Goal: Task Accomplishment & Management: Manage account settings

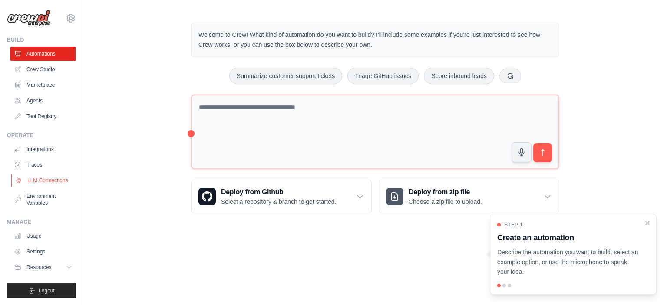
click at [53, 182] on link "LLM Connections" at bounding box center [44, 181] width 66 height 14
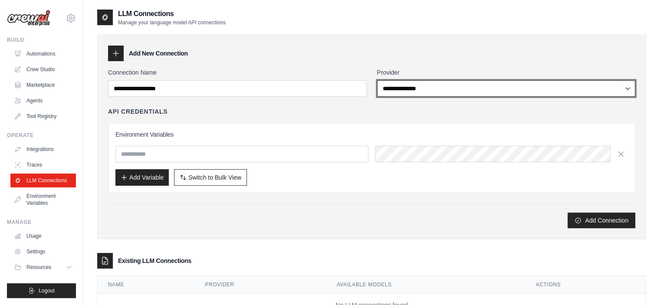
click at [416, 88] on select "**********" at bounding box center [506, 88] width 259 height 16
select select "******"
click at [377, 80] on select "**********" at bounding box center [506, 88] width 259 height 16
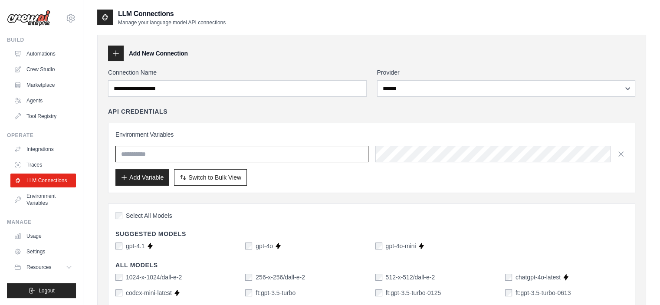
click at [171, 154] on input "text" at bounding box center [241, 154] width 253 height 16
type input "**********"
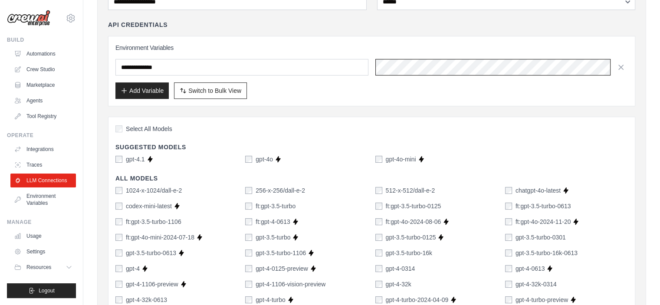
scroll to position [0, 323]
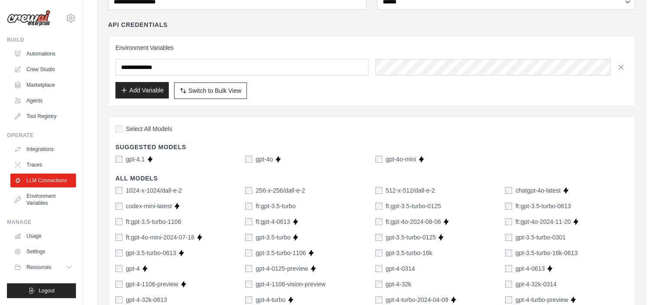
click at [145, 92] on button "Add Variable" at bounding box center [141, 90] width 53 height 16
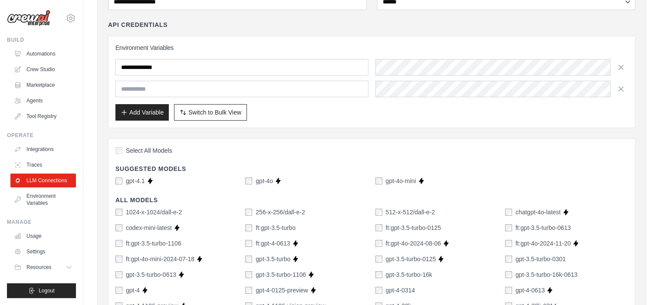
click at [297, 116] on div "Add Variable Switch to Bulk View Switch to Table View" at bounding box center [371, 112] width 512 height 16
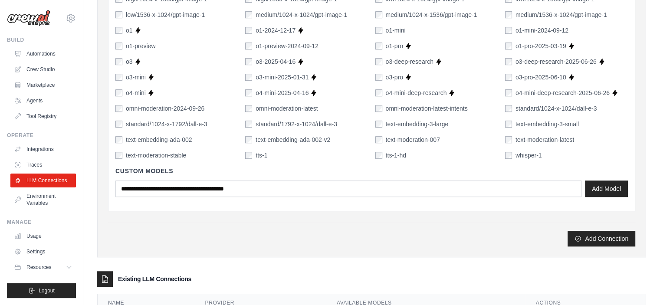
scroll to position [607, 0]
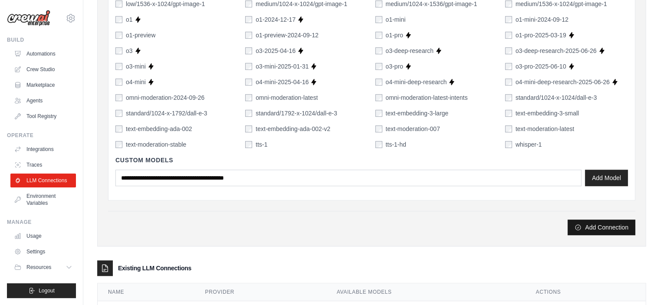
click at [592, 229] on button "Add Connection" at bounding box center [602, 228] width 68 height 16
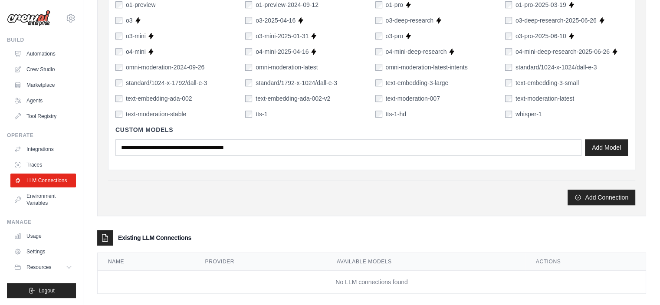
scroll to position [647, 0]
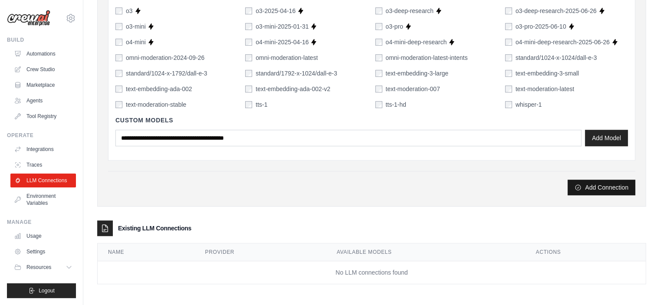
type input "**********"
click at [596, 186] on button "Add Connection" at bounding box center [602, 188] width 68 height 16
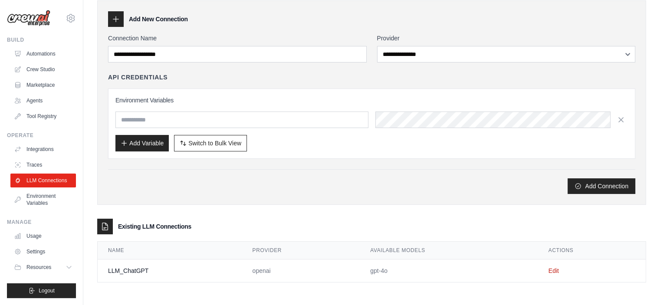
scroll to position [0, 0]
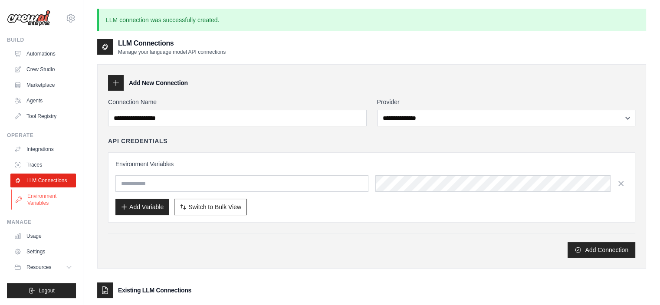
click at [49, 199] on link "Environment Variables" at bounding box center [44, 199] width 66 height 21
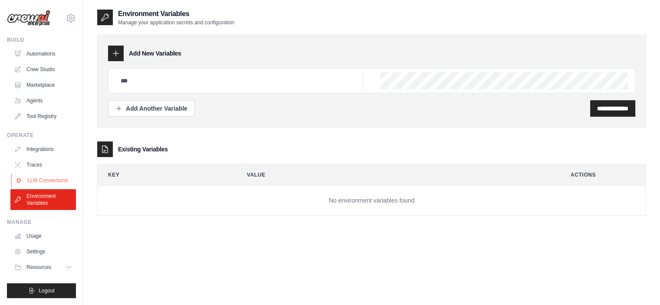
click at [50, 180] on link "LLM Connections" at bounding box center [44, 181] width 66 height 14
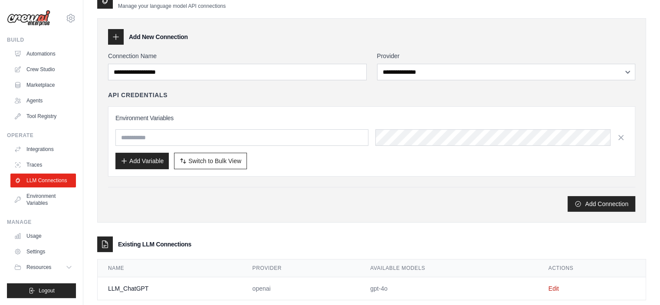
scroll to position [33, 0]
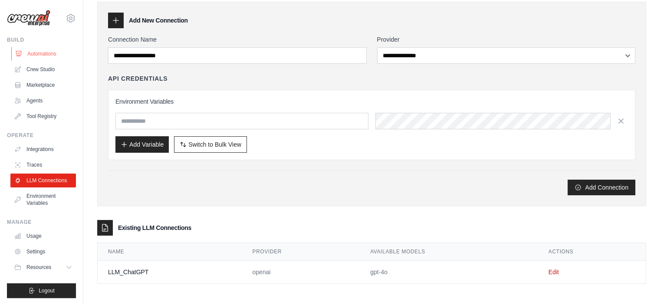
click at [33, 51] on link "Automations" at bounding box center [44, 54] width 66 height 14
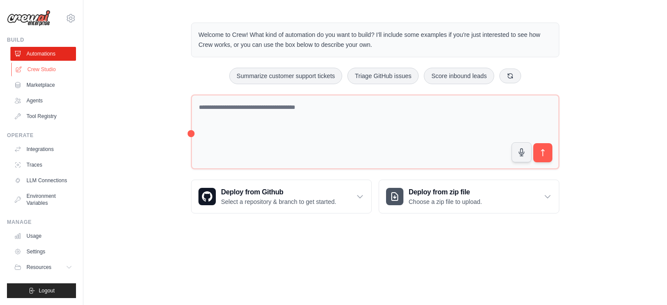
click at [40, 69] on link "Crew Studio" at bounding box center [44, 69] width 66 height 14
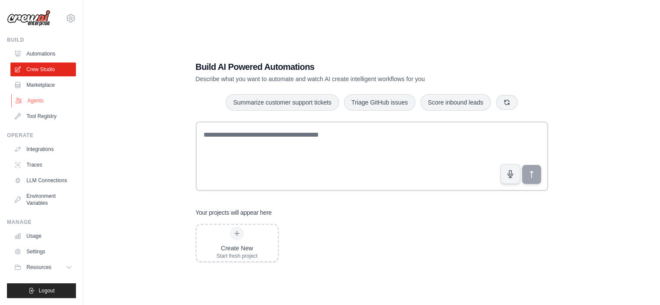
click at [35, 99] on link "Agents" at bounding box center [44, 101] width 66 height 14
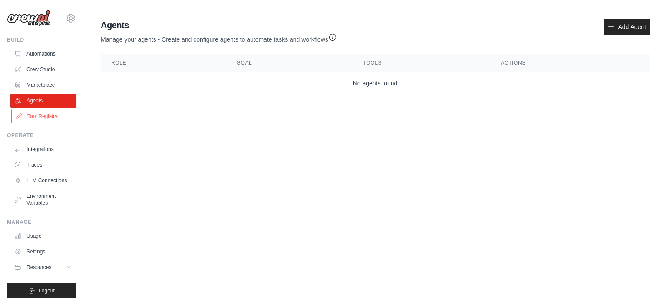
click at [43, 115] on link "Tool Registry" at bounding box center [44, 116] width 66 height 14
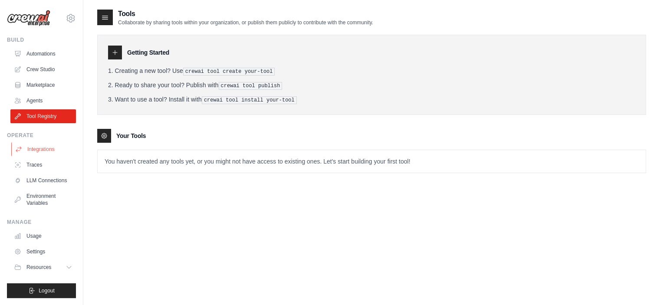
click at [42, 151] on link "Integrations" at bounding box center [44, 149] width 66 height 14
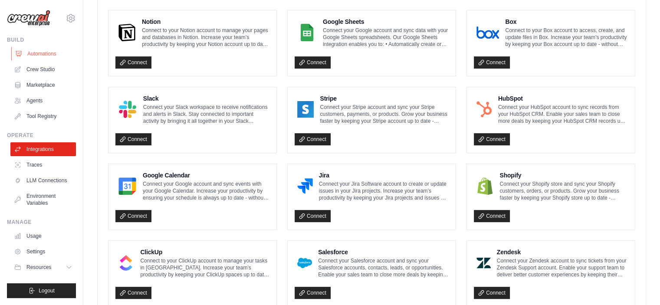
scroll to position [249, 0]
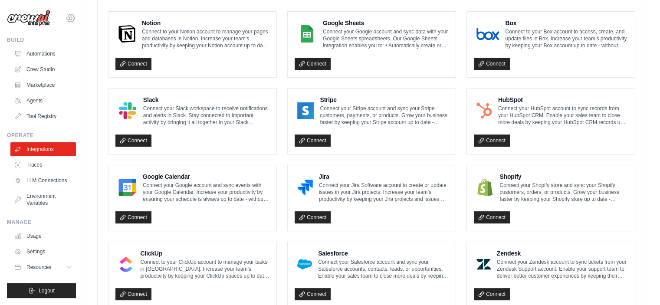
click at [70, 18] on icon at bounding box center [71, 18] width 10 height 10
click at [49, 57] on link "Settings" at bounding box center [71, 59] width 76 height 16
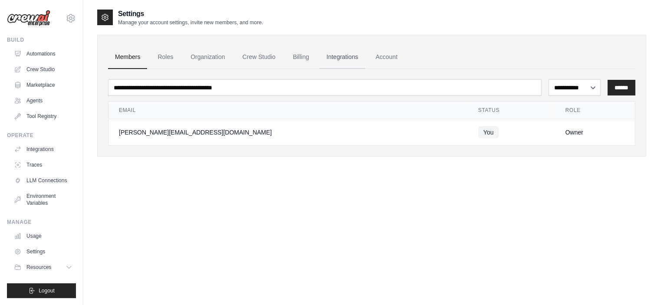
click at [339, 58] on link "Integrations" at bounding box center [342, 57] width 46 height 23
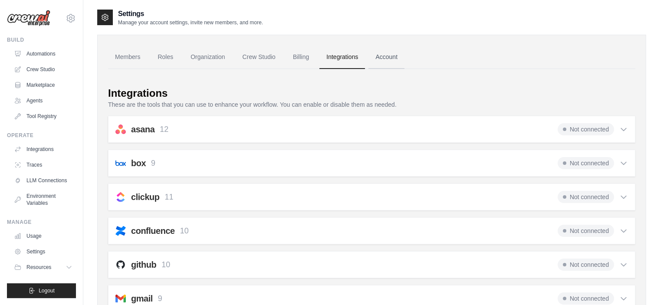
click at [385, 57] on link "Account" at bounding box center [386, 57] width 36 height 23
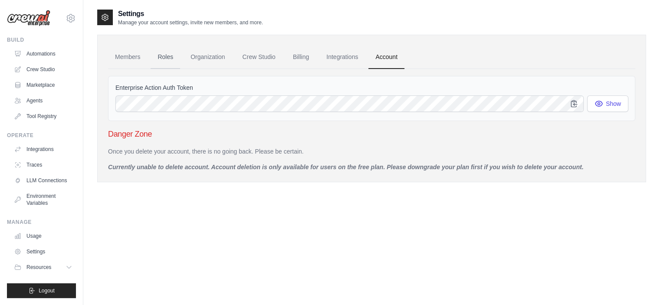
click at [167, 56] on link "Roles" at bounding box center [166, 57] width 30 height 23
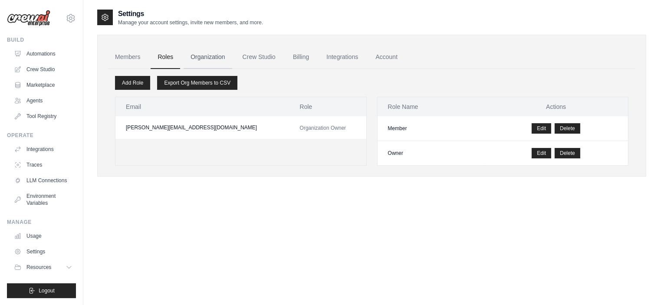
click at [200, 55] on link "Organization" at bounding box center [208, 57] width 48 height 23
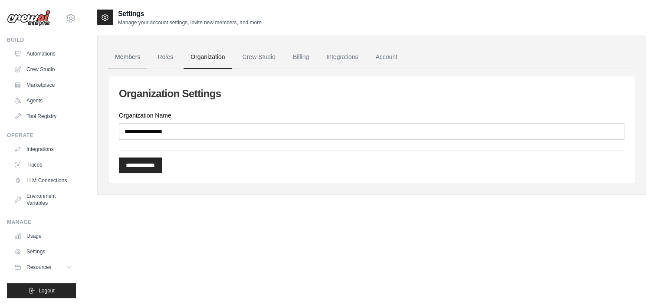
click at [133, 53] on link "Members" at bounding box center [127, 57] width 39 height 23
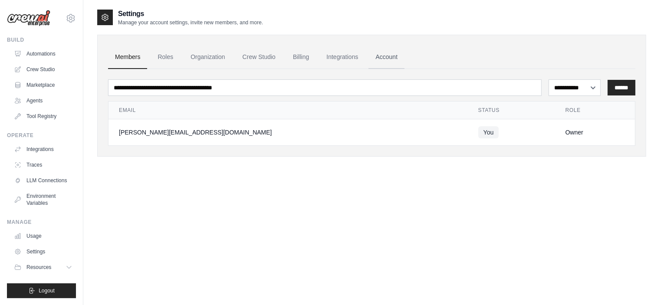
click at [383, 58] on link "Account" at bounding box center [386, 57] width 36 height 23
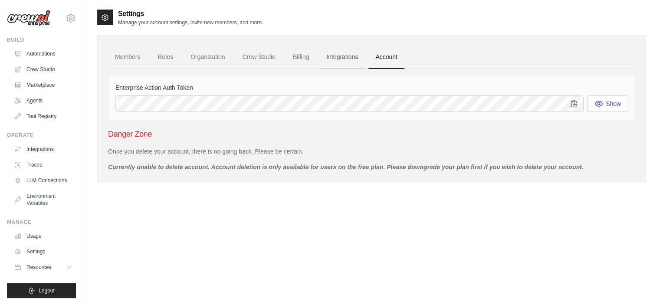
click at [350, 56] on link "Integrations" at bounding box center [342, 57] width 46 height 23
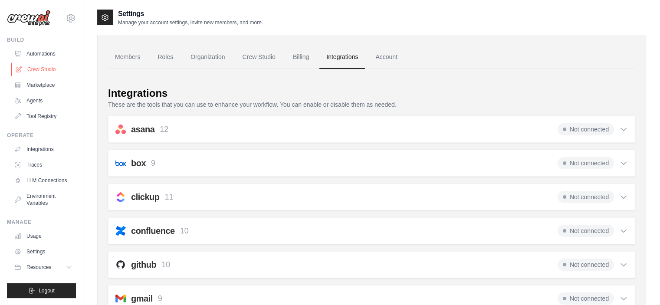
click at [36, 68] on link "Crew Studio" at bounding box center [44, 69] width 66 height 14
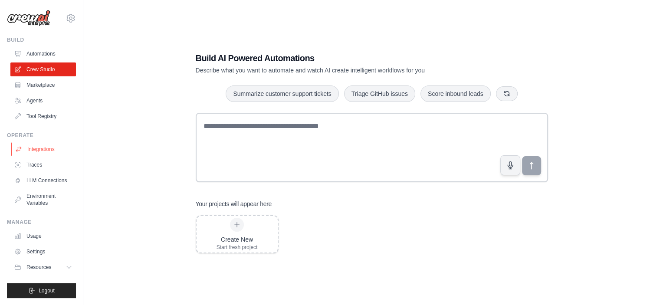
scroll to position [17, 0]
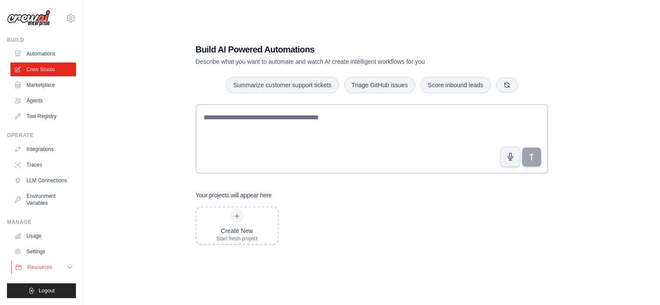
click at [34, 267] on span "Resources" at bounding box center [39, 267] width 25 height 7
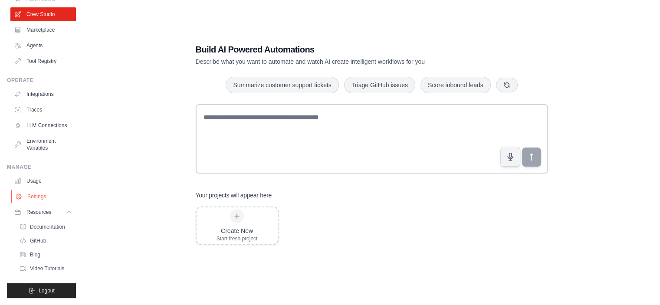
scroll to position [62, 0]
click at [31, 87] on link "Integrations" at bounding box center [44, 94] width 66 height 14
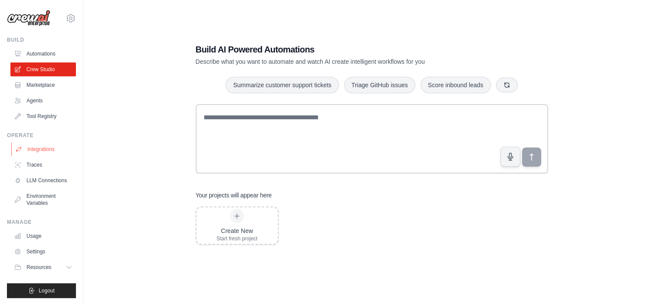
scroll to position [0, 0]
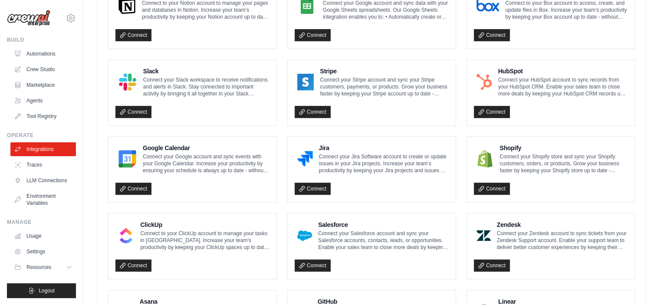
scroll to position [335, 0]
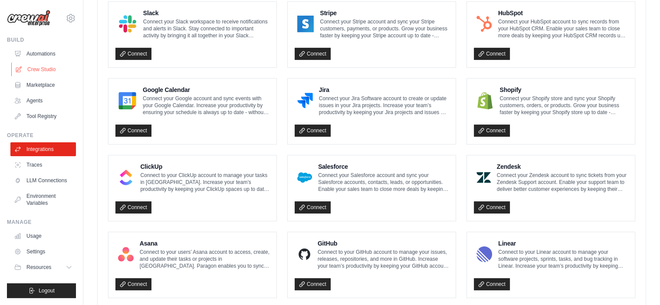
click at [44, 69] on link "Crew Studio" at bounding box center [44, 69] width 66 height 14
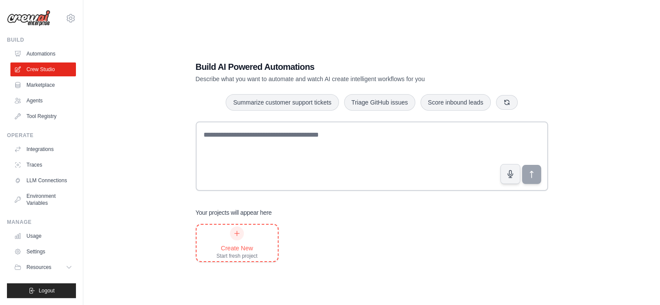
click at [239, 237] on div at bounding box center [237, 234] width 14 height 14
click at [45, 53] on link "Automations" at bounding box center [44, 54] width 66 height 14
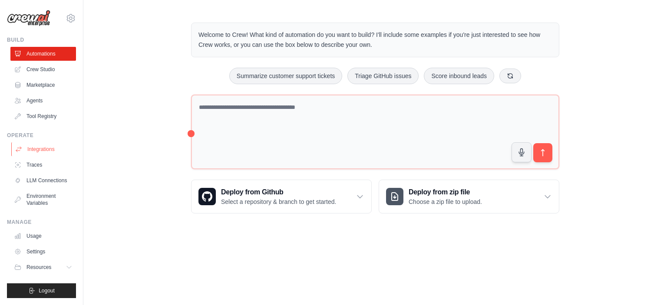
click at [50, 148] on link "Integrations" at bounding box center [44, 149] width 66 height 14
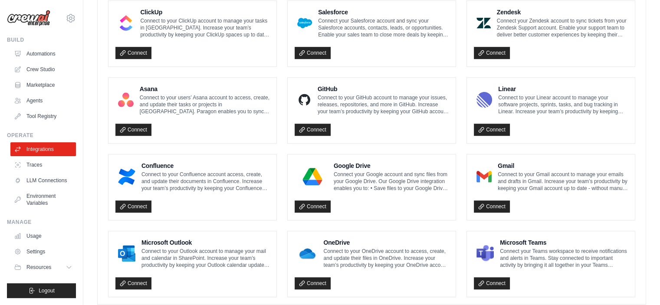
scroll to position [509, 0]
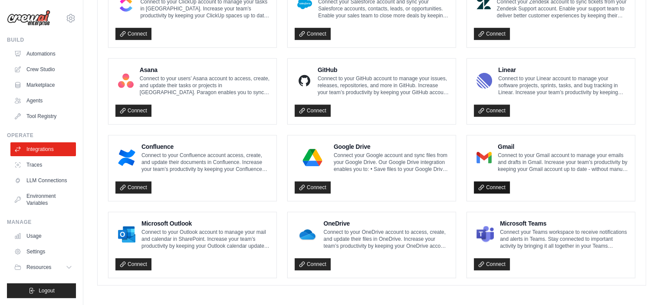
click at [492, 185] on link "Connect" at bounding box center [492, 187] width 36 height 12
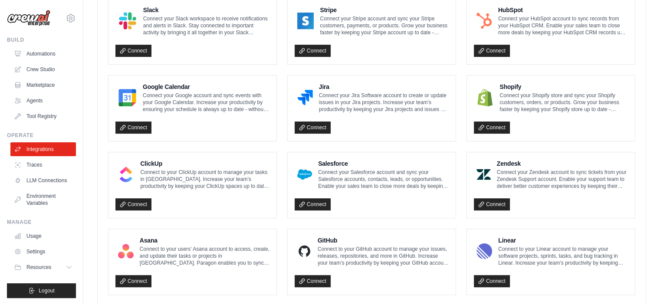
scroll to position [292, 0]
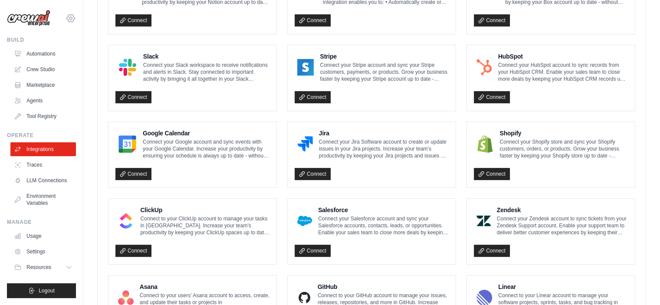
click at [70, 16] on icon at bounding box center [71, 18] width 10 height 10
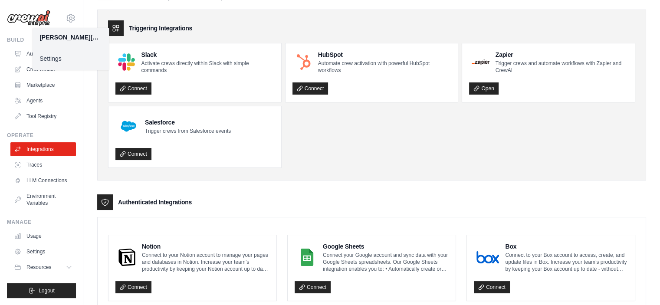
click at [361, 161] on ul "Slack Activate crews directly within Slack with simple commands Connect HubSpot…" at bounding box center [371, 105] width 527 height 125
click at [44, 52] on link "Automations" at bounding box center [44, 54] width 66 height 14
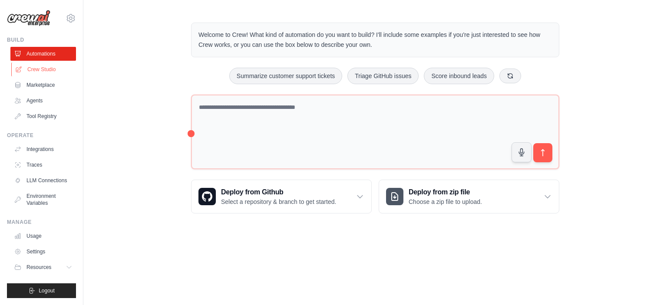
click at [48, 70] on link "Crew Studio" at bounding box center [44, 69] width 66 height 14
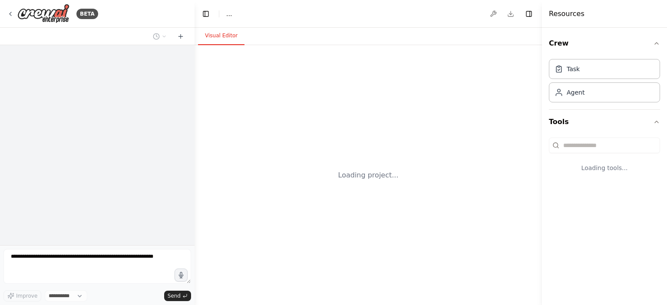
select select "****"
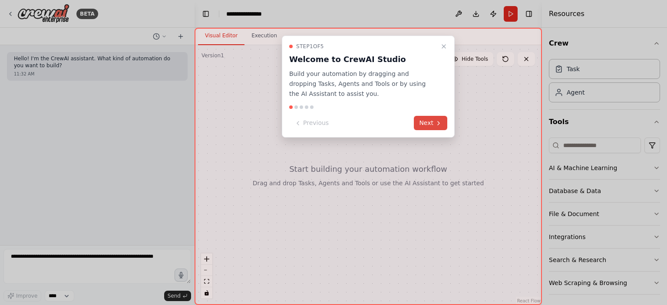
click at [419, 122] on button "Next" at bounding box center [430, 123] width 33 height 14
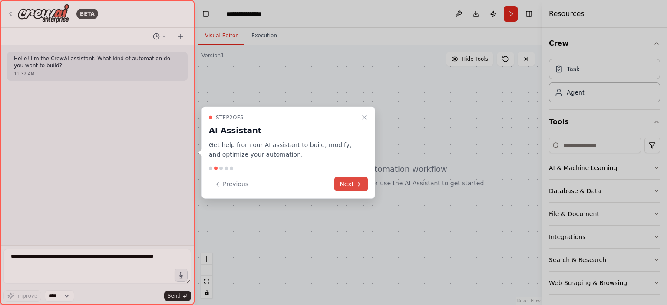
click at [346, 182] on button "Next" at bounding box center [350, 184] width 33 height 14
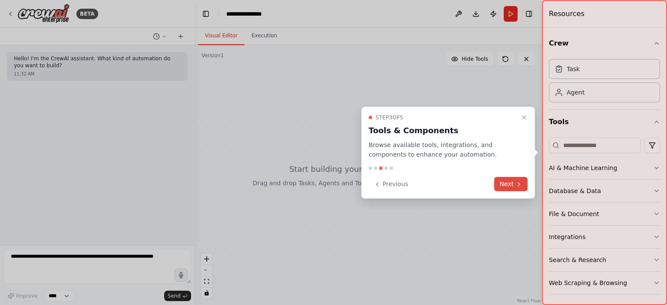
click at [508, 182] on button "Next" at bounding box center [510, 184] width 33 height 14
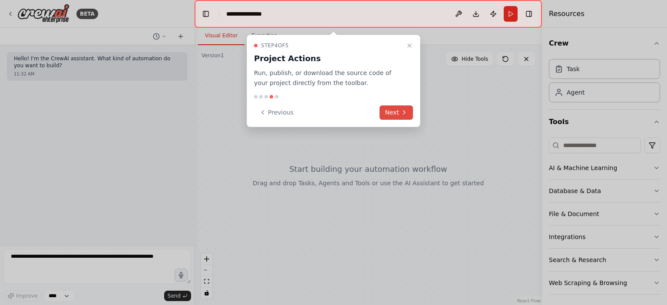
click at [388, 114] on button "Next" at bounding box center [395, 112] width 33 height 14
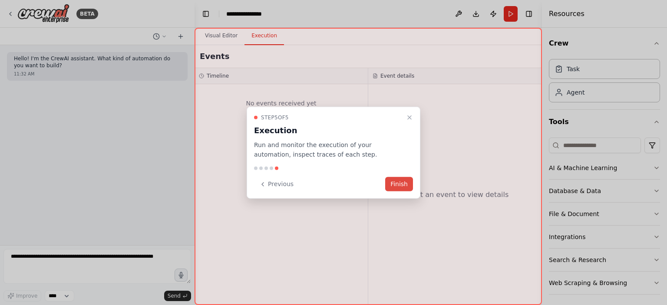
click at [399, 184] on button "Finish" at bounding box center [399, 184] width 28 height 14
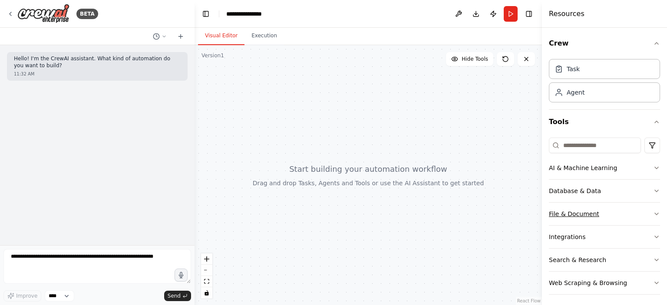
click at [580, 211] on button "File & Document" at bounding box center [603, 214] width 111 height 23
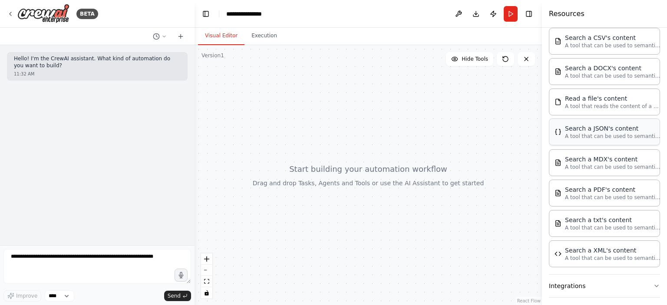
scroll to position [217, 0]
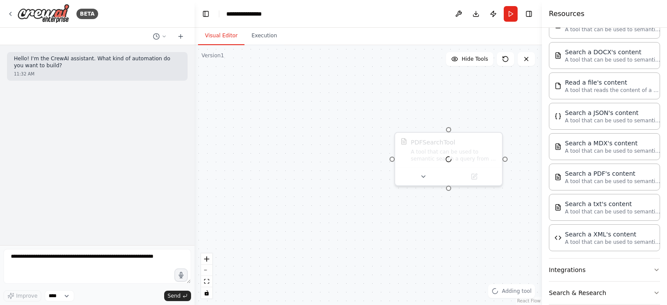
click at [349, 100] on div "PDFSearchTool A tool that can be used to semantic search a query from a PDF's c…" at bounding box center [367, 175] width 347 height 260
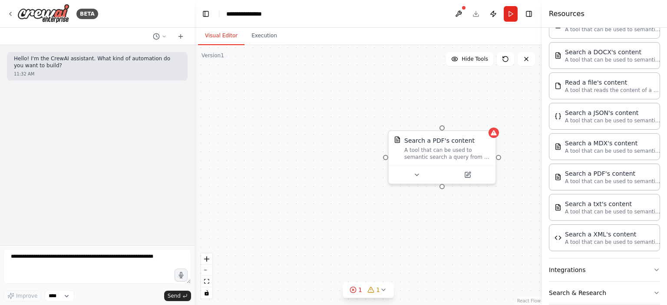
click at [309, 121] on div "Search a PDF's content A tool that can be used to semantic search a query from …" at bounding box center [367, 175] width 347 height 260
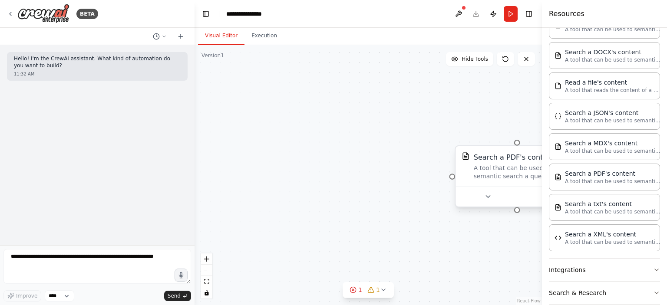
click at [486, 176] on div "A tool that can be used to semantic search a query from a PDF's content." at bounding box center [522, 172] width 99 height 16
click at [488, 197] on icon at bounding box center [487, 197] width 8 height 8
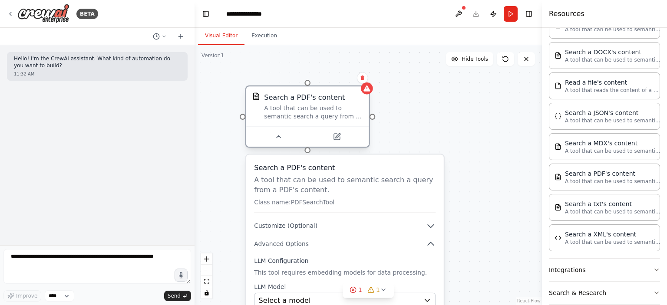
drag, startPoint x: 501, startPoint y: 161, endPoint x: 292, endPoint y: 99, distance: 217.7
click at [292, 99] on div "Search a PDF's content" at bounding box center [304, 97] width 81 height 10
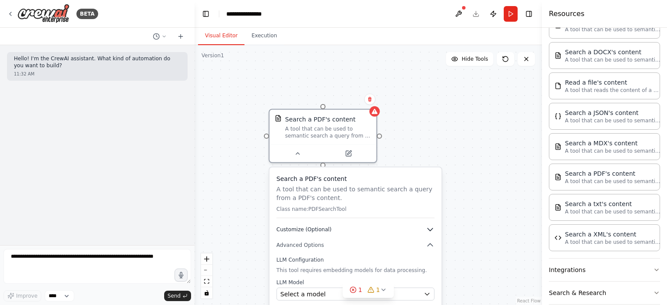
click at [430, 230] on icon "button" at bounding box center [429, 229] width 5 height 3
click at [430, 228] on icon "button" at bounding box center [429, 229] width 5 height 3
click at [430, 243] on icon "button" at bounding box center [429, 244] width 5 height 3
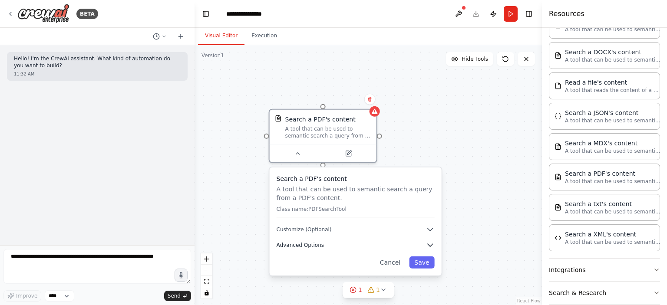
click at [431, 245] on icon "button" at bounding box center [429, 245] width 5 height 3
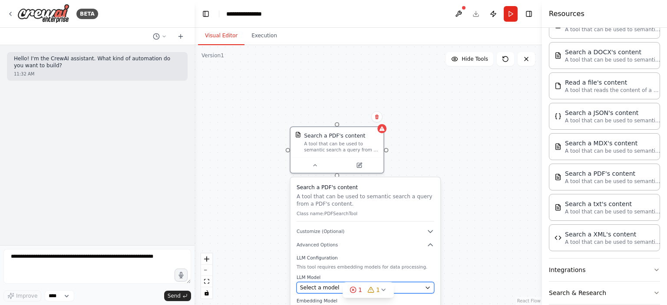
click at [429, 287] on icon "button" at bounding box center [427, 288] width 3 height 2
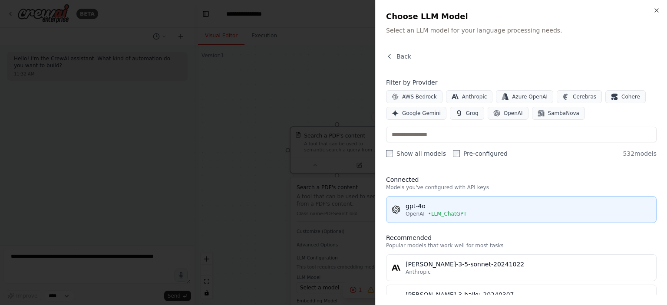
click at [484, 211] on div "OpenAI • LLM_ChatGPT" at bounding box center [527, 213] width 245 height 7
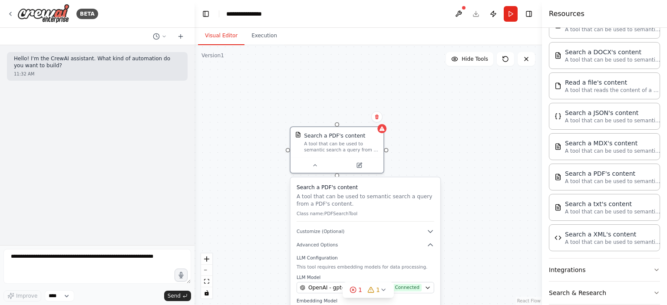
click at [233, 244] on div "Search a PDF's content A tool that can be used to semantic search a query from …" at bounding box center [367, 175] width 347 height 260
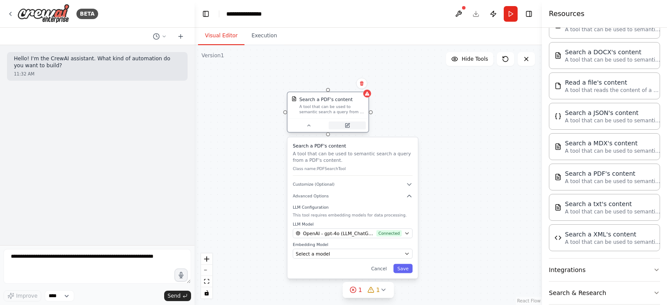
drag, startPoint x: 378, startPoint y: 181, endPoint x: 340, endPoint y: 85, distance: 102.3
click at [342, 121] on button at bounding box center [346, 125] width 37 height 8
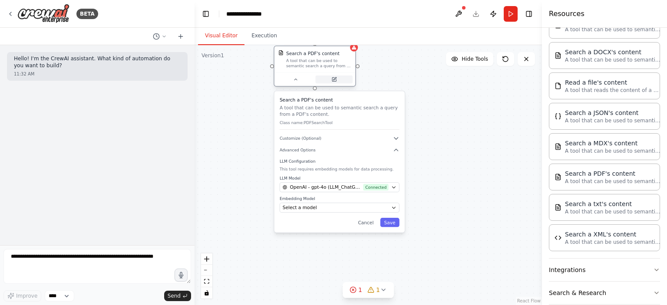
click at [340, 85] on div at bounding box center [314, 78] width 81 height 13
click at [320, 188] on div "Select a model" at bounding box center [335, 187] width 106 height 7
click at [394, 186] on icon "button" at bounding box center [393, 187] width 5 height 5
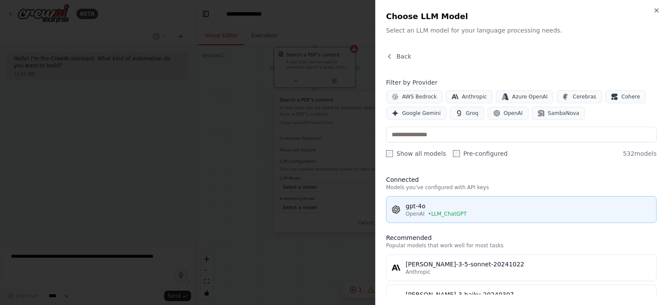
click at [422, 212] on span "OpenAI" at bounding box center [414, 213] width 19 height 7
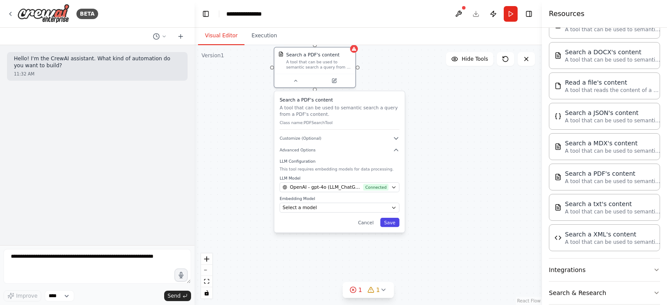
click at [391, 221] on button "Save" at bounding box center [389, 222] width 19 height 9
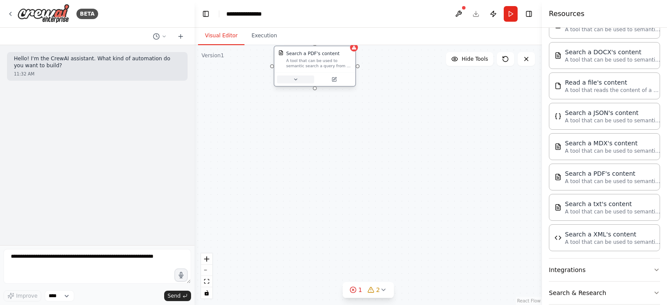
click at [295, 80] on icon at bounding box center [295, 79] width 5 height 5
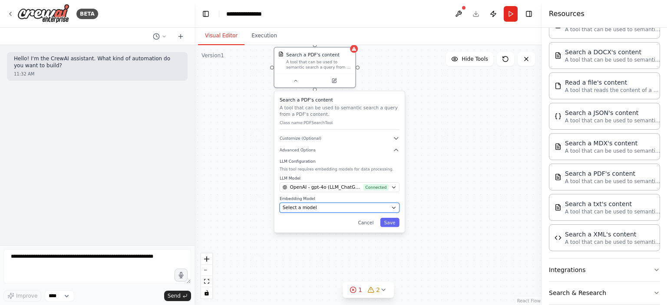
click at [309, 208] on span "Select a model" at bounding box center [299, 207] width 34 height 7
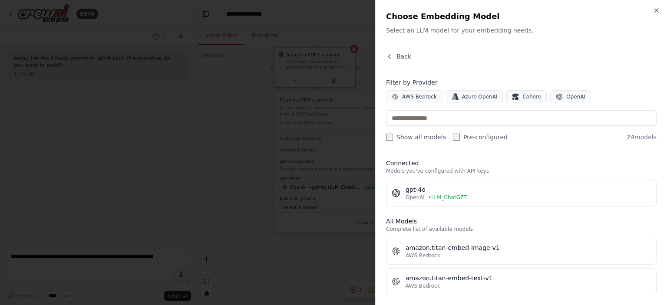
click at [422, 193] on div "gpt-4o" at bounding box center [527, 189] width 245 height 9
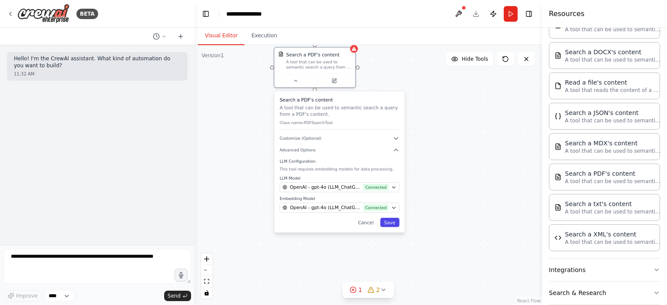
click at [394, 221] on button "Save" at bounding box center [389, 222] width 19 height 9
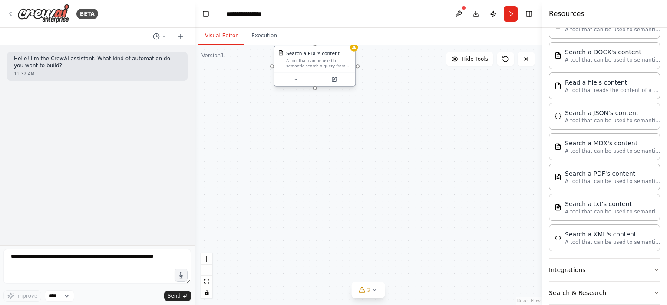
click at [328, 63] on div "A tool that can be used to semantic search a query from a PDF's content." at bounding box center [318, 63] width 65 height 10
click at [264, 30] on button "Execution" at bounding box center [263, 36] width 39 height 18
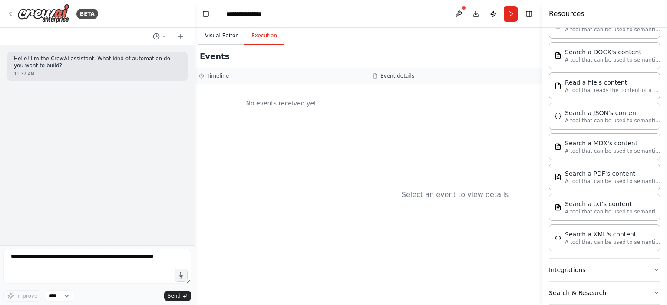
click at [223, 33] on button "Visual Editor" at bounding box center [221, 36] width 46 height 18
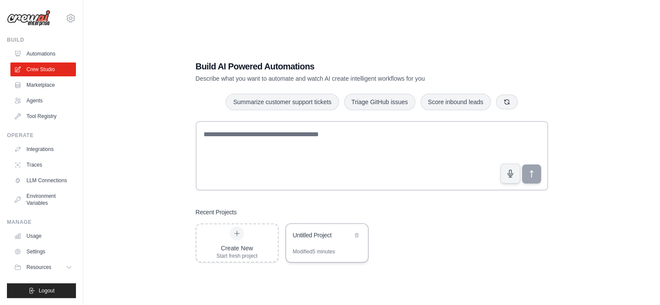
click at [323, 233] on div "Untitled Project" at bounding box center [322, 235] width 59 height 9
click at [22, 118] on link "Tool Registry" at bounding box center [44, 116] width 66 height 14
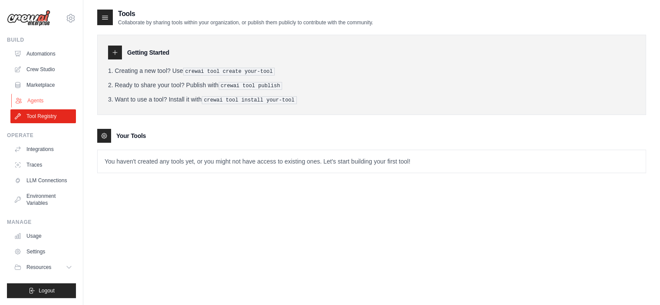
click at [29, 98] on link "Agents" at bounding box center [44, 101] width 66 height 14
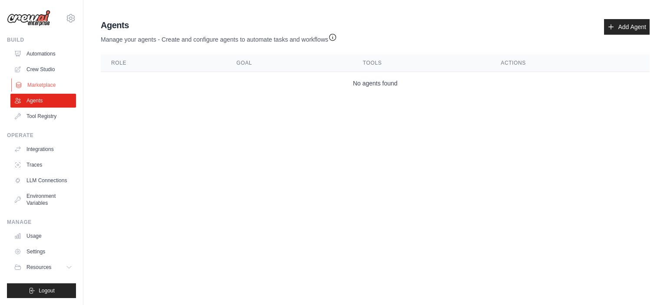
click at [36, 80] on link "Marketplace" at bounding box center [44, 85] width 66 height 14
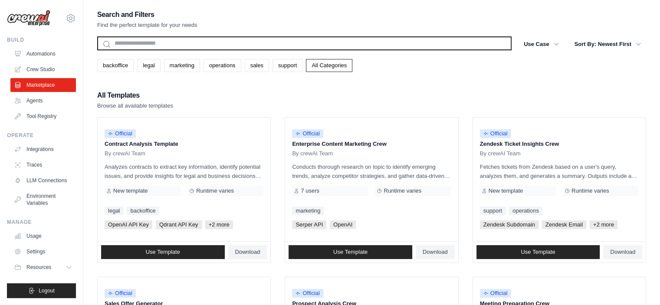
click at [174, 39] on input "text" at bounding box center [304, 43] width 414 height 14
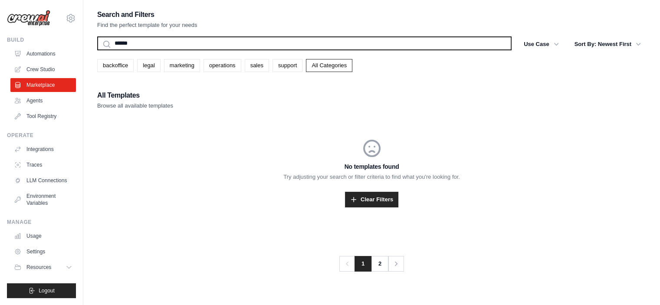
type input "******"
click at [97, 50] on button "Search" at bounding box center [97, 50] width 0 height 0
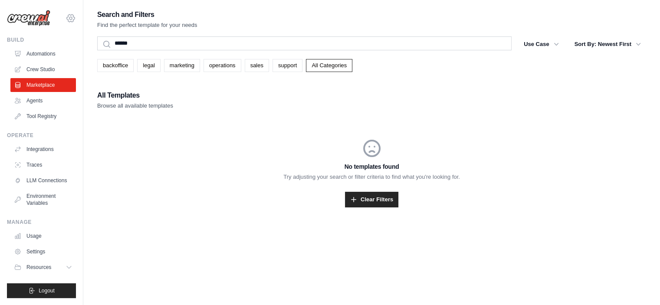
click at [73, 16] on icon at bounding box center [71, 18] width 10 height 10
click at [55, 57] on link "Settings" at bounding box center [71, 59] width 76 height 16
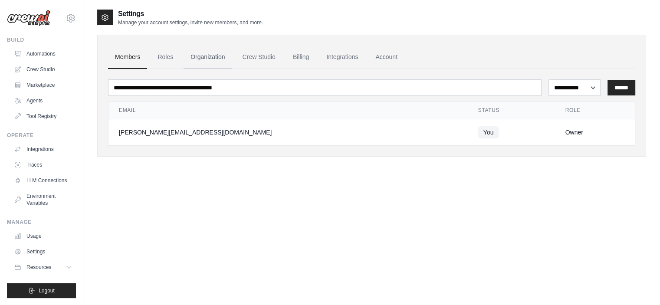
click at [202, 56] on link "Organization" at bounding box center [208, 57] width 48 height 23
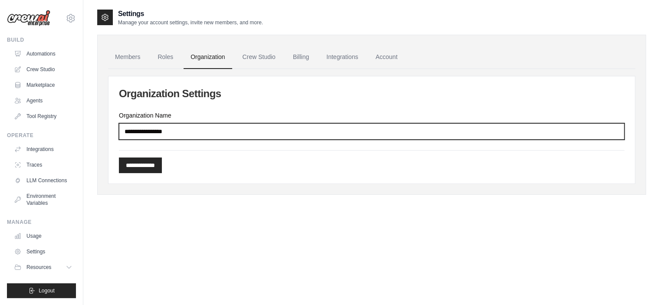
drag, startPoint x: 181, startPoint y: 130, endPoint x: 115, endPoint y: 127, distance: 66.9
click at [115, 127] on div "**********" at bounding box center [371, 129] width 526 height 107
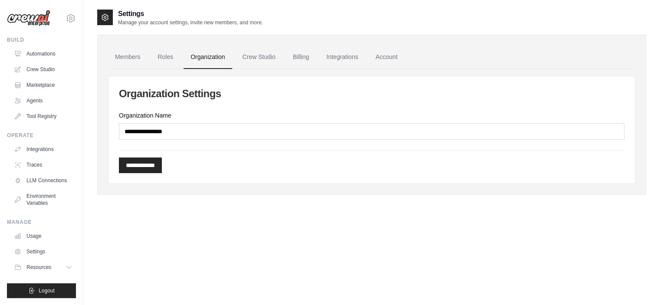
drag, startPoint x: 115, startPoint y: 127, endPoint x: 104, endPoint y: 125, distance: 10.7
click at [104, 125] on div "**********" at bounding box center [371, 115] width 549 height 160
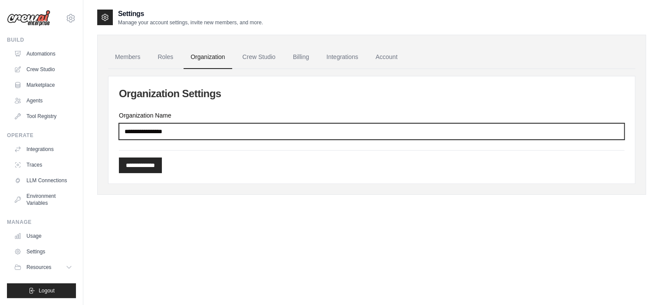
click at [127, 130] on input "Organization Name" at bounding box center [372, 131] width 506 height 16
type input "**********"
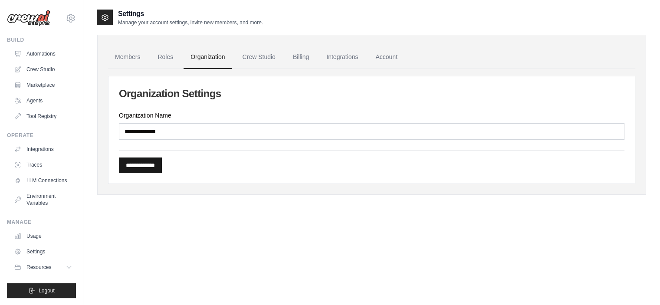
click at [158, 166] on input "**********" at bounding box center [140, 166] width 43 height 16
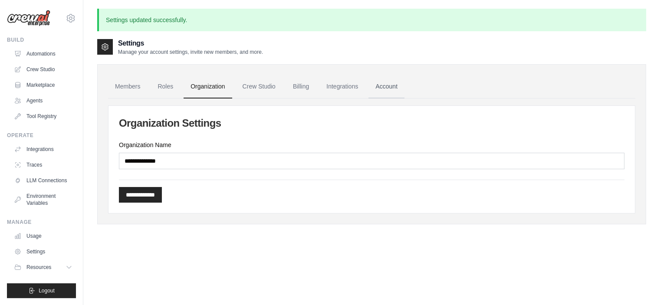
click at [379, 86] on link "Account" at bounding box center [386, 86] width 36 height 23
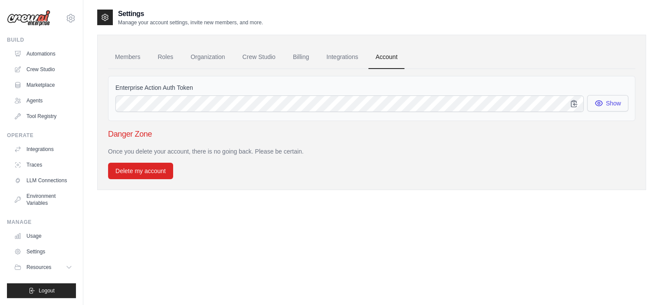
click at [604, 104] on button "Show" at bounding box center [607, 103] width 41 height 16
click at [573, 103] on icon "button" at bounding box center [574, 103] width 6 height 7
click at [42, 67] on link "Crew Studio" at bounding box center [44, 69] width 66 height 14
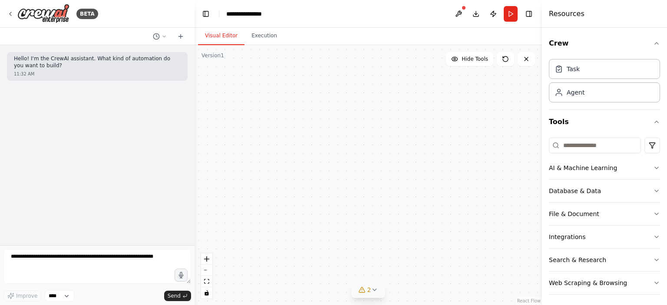
click at [375, 289] on icon at bounding box center [374, 289] width 7 height 7
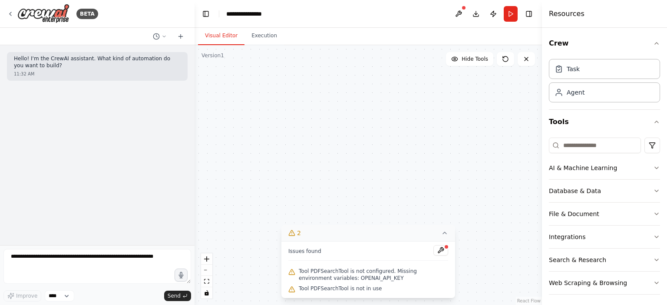
click at [349, 270] on span "Tool PDFSearchTool is not configured. Missing environment variables: OPENAI_API…" at bounding box center [373, 275] width 149 height 14
click at [439, 252] on button at bounding box center [440, 250] width 15 height 10
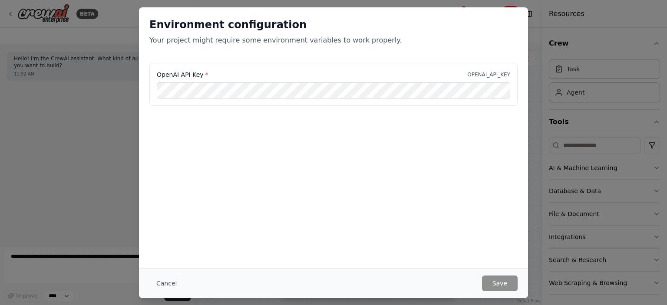
drag, startPoint x: 345, startPoint y: 204, endPoint x: 337, endPoint y: 194, distance: 13.2
click at [345, 204] on div "Environment configuration Your project might require some environment variables…" at bounding box center [333, 137] width 389 height 261
click at [509, 277] on button "Save" at bounding box center [500, 284] width 36 height 16
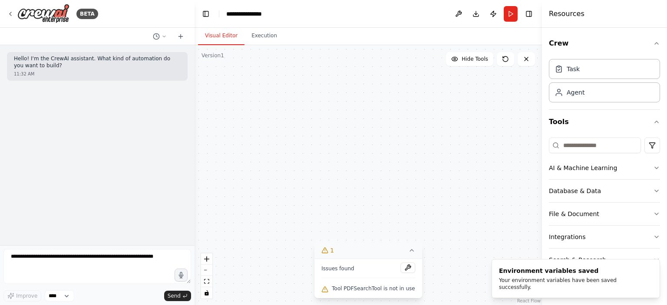
click at [365, 272] on div "Issues found" at bounding box center [368, 271] width 94 height 16
click at [341, 268] on span "Issues found" at bounding box center [337, 268] width 33 height 7
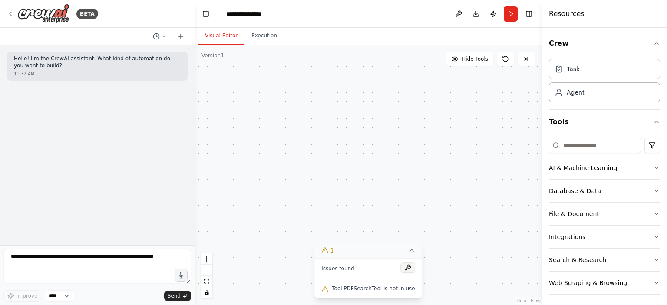
click at [403, 269] on button at bounding box center [407, 268] width 15 height 10
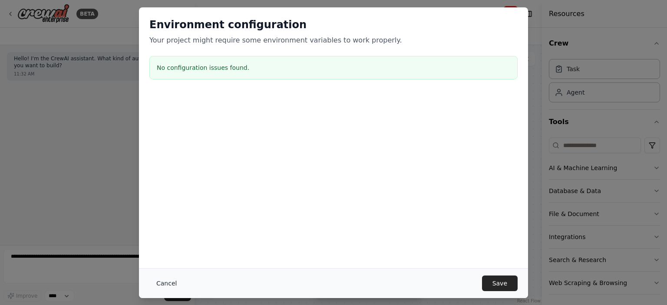
click at [161, 283] on button "Cancel" at bounding box center [166, 284] width 34 height 16
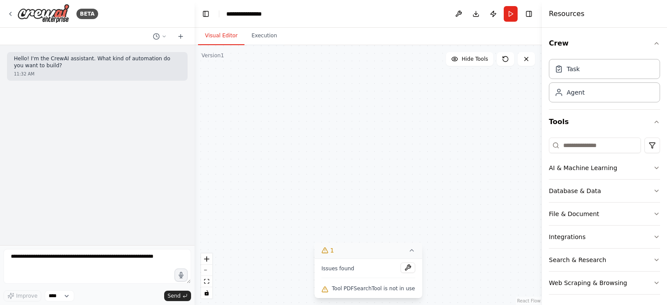
click at [293, 205] on div "Search a PDF's content A tool that can be used to semantic search a query from …" at bounding box center [367, 175] width 347 height 260
click at [328, 251] on icon at bounding box center [324, 250] width 7 height 7
click at [375, 288] on icon at bounding box center [374, 289] width 7 height 7
click at [427, 181] on div "Search a PDF's content A tool that can be used to semantic search a query from …" at bounding box center [367, 175] width 347 height 260
drag, startPoint x: 332, startPoint y: 149, endPoint x: 387, endPoint y: 210, distance: 82.6
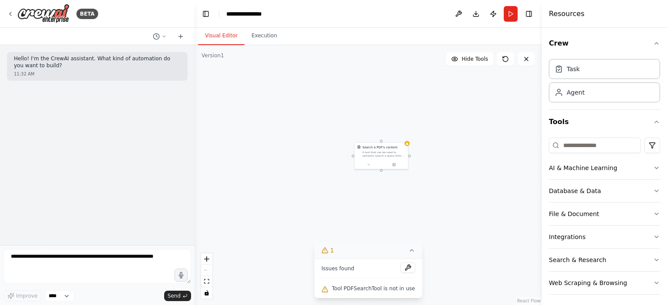
click at [387, 210] on div "Search a PDF's content A tool that can be used to semantic search a query from …" at bounding box center [367, 175] width 347 height 260
click at [408, 253] on icon at bounding box center [411, 250] width 7 height 7
click at [576, 212] on button "File & Document" at bounding box center [603, 214] width 111 height 23
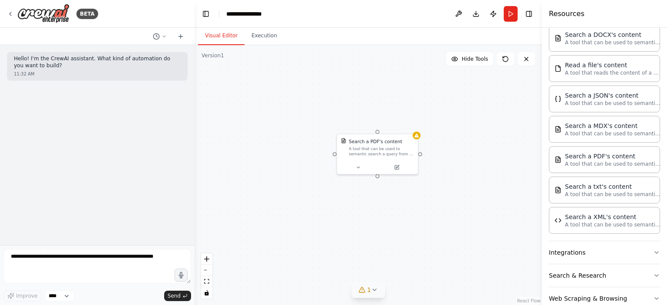
scroll to position [251, 0]
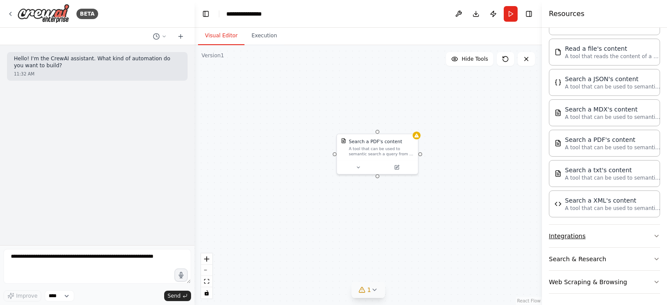
click at [580, 232] on button "Integrations" at bounding box center [603, 236] width 111 height 23
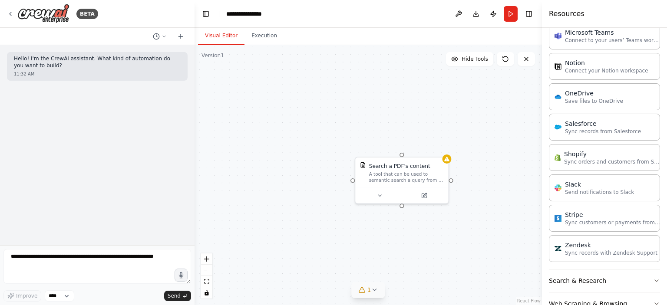
scroll to position [862, 0]
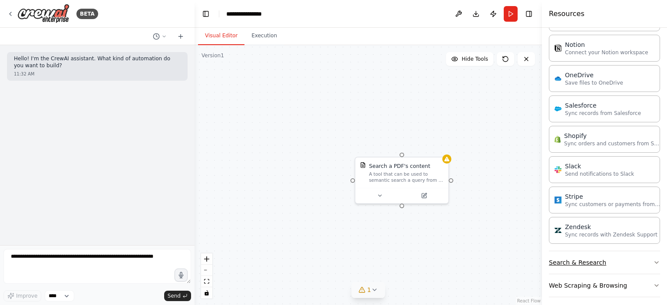
click at [601, 257] on button "Search & Research" at bounding box center [603, 262] width 111 height 23
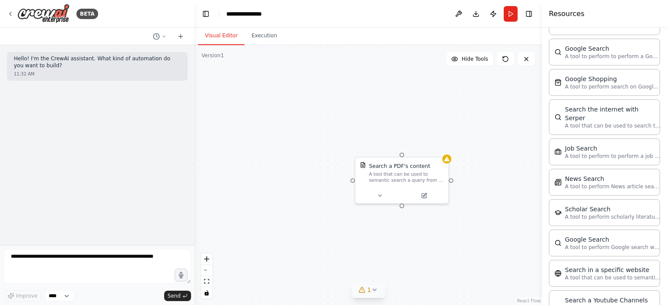
scroll to position [1296, 0]
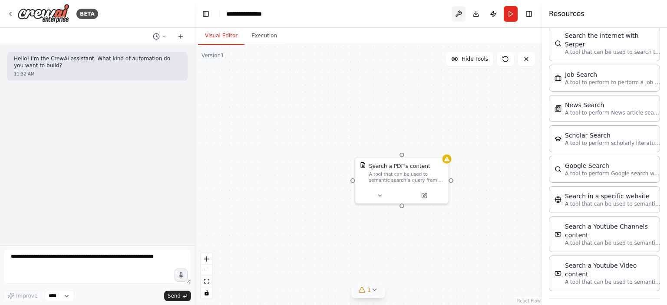
click at [455, 11] on button at bounding box center [458, 14] width 14 height 16
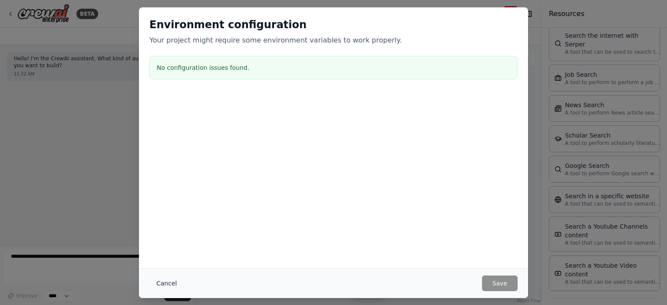
click at [171, 283] on button "Cancel" at bounding box center [166, 284] width 34 height 16
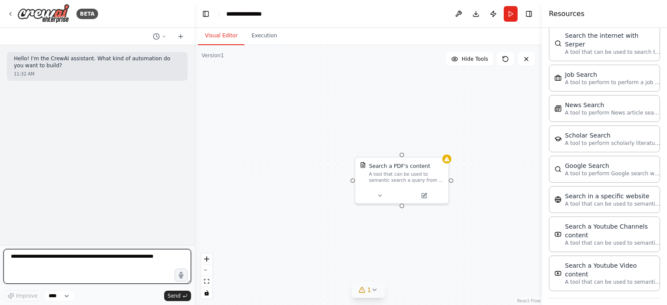
drag, startPoint x: 9, startPoint y: 259, endPoint x: 69, endPoint y: 256, distance: 60.4
click at [69, 256] on textarea at bounding box center [96, 266] width 187 height 35
click at [158, 260] on textarea at bounding box center [96, 266] width 187 height 35
type textarea "**********"
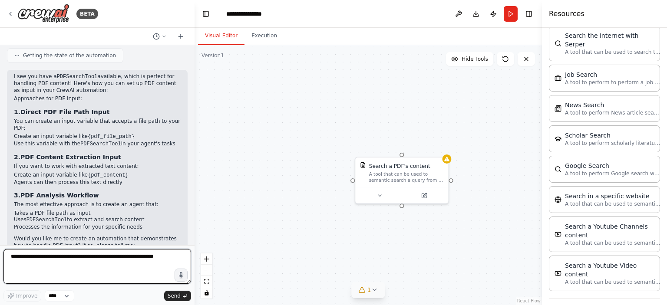
scroll to position [140, 0]
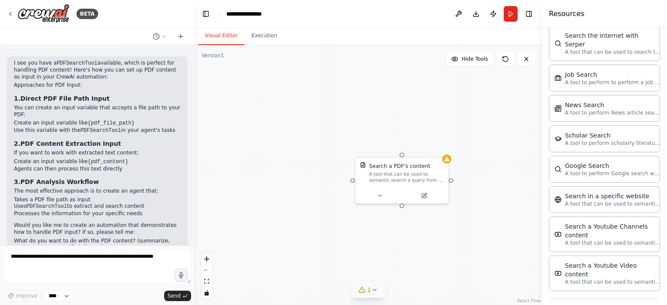
click at [88, 120] on code "{pdf_file_path}" at bounding box center [111, 123] width 47 height 6
drag, startPoint x: 79, startPoint y: 116, endPoint x: 123, endPoint y: 112, distance: 44.4
click at [123, 112] on div "I see you have a PDFSearchTool available, which is perfect for handling PDF con…" at bounding box center [97, 169] width 167 height 219
drag, startPoint x: 313, startPoint y: 120, endPoint x: 279, endPoint y: 117, distance: 33.6
click at [279, 117] on div "Search a PDF's content A tool that can be used to semantic search a query from …" at bounding box center [367, 175] width 347 height 260
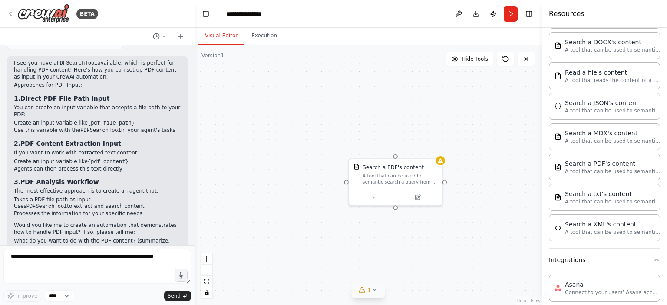
scroll to position [0, 0]
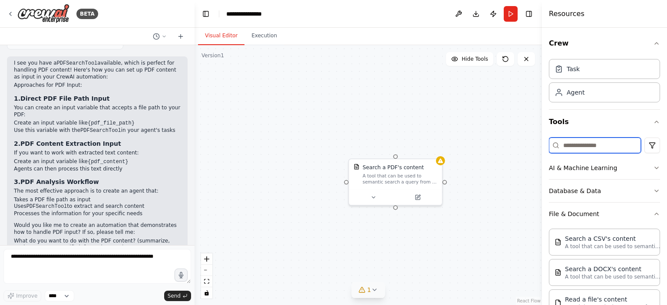
click at [577, 143] on input at bounding box center [594, 146] width 92 height 16
click at [574, 69] on div "Task" at bounding box center [572, 68] width 13 height 9
click at [576, 93] on div "Agent" at bounding box center [575, 92] width 18 height 9
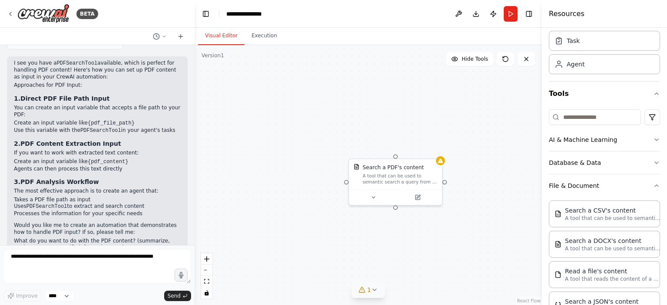
scroll to position [43, 0]
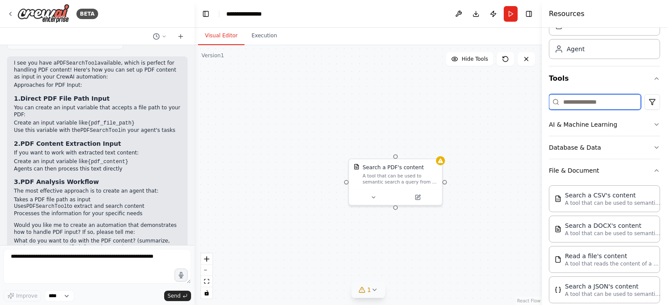
click at [578, 101] on input at bounding box center [594, 102] width 92 height 16
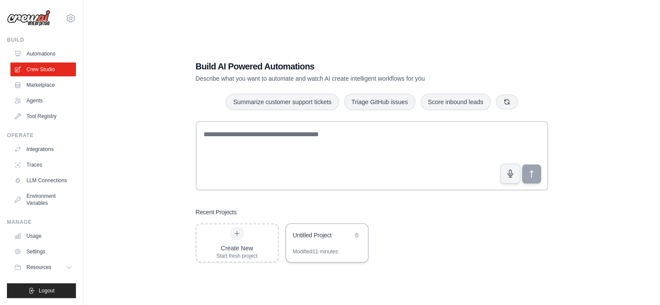
click at [317, 236] on div "Untitled Project" at bounding box center [322, 235] width 59 height 9
click at [39, 252] on link "Settings" at bounding box center [44, 252] width 66 height 14
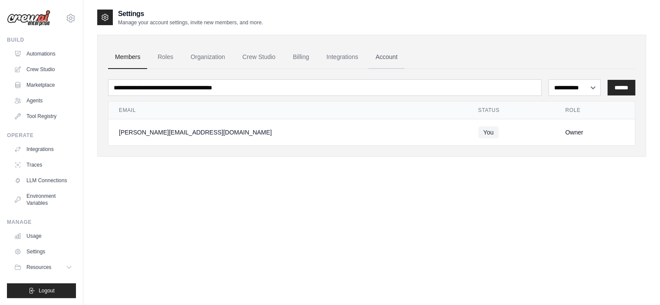
click at [381, 56] on link "Account" at bounding box center [386, 57] width 36 height 23
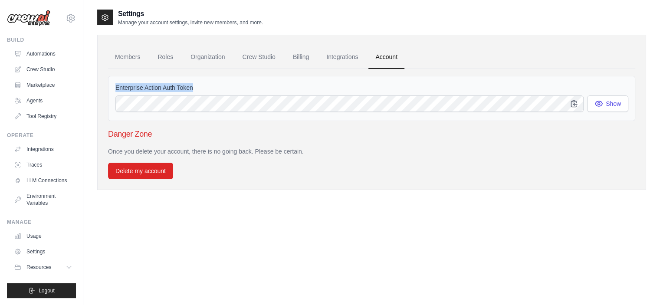
drag, startPoint x: 116, startPoint y: 85, endPoint x: 192, endPoint y: 86, distance: 75.9
click at [192, 86] on label "Enterprise Action Auth Token" at bounding box center [371, 87] width 512 height 9
click at [193, 86] on label "Enterprise Action Auth Token" at bounding box center [371, 87] width 512 height 9
drag, startPoint x: 197, startPoint y: 87, endPoint x: 114, endPoint y: 84, distance: 82.5
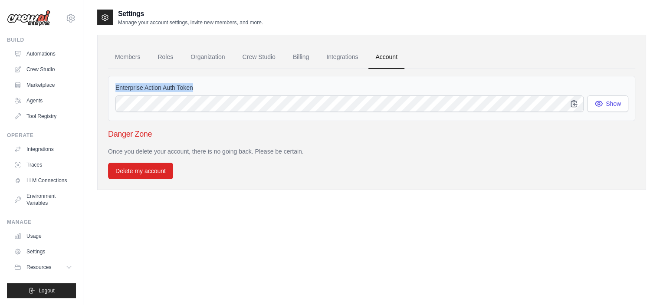
click at [113, 79] on div "Enterprise Action Auth Token Show" at bounding box center [371, 98] width 527 height 45
copy label "Enterprise Action Auth Token"
click at [575, 105] on icon "button" at bounding box center [574, 103] width 9 height 9
click at [601, 100] on icon "button" at bounding box center [598, 103] width 9 height 9
click at [574, 102] on icon "button" at bounding box center [574, 103] width 9 height 9
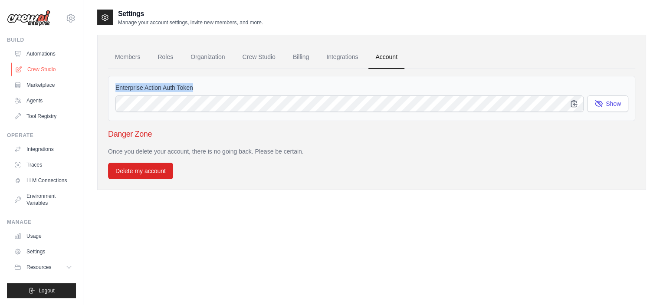
click at [49, 66] on link "Crew Studio" at bounding box center [44, 69] width 66 height 14
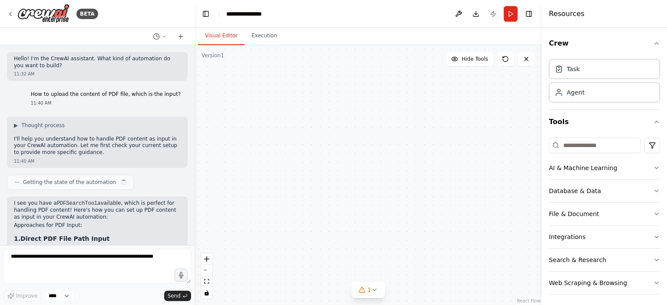
scroll to position [184, 0]
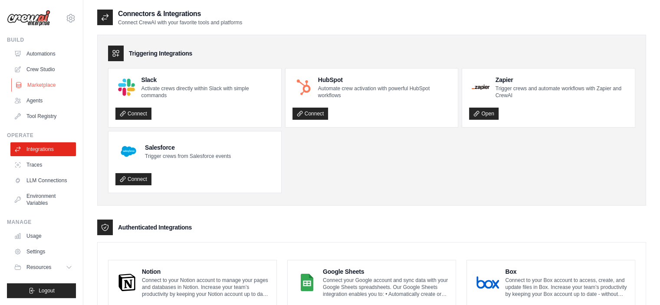
click at [46, 85] on link "Marketplace" at bounding box center [44, 85] width 66 height 14
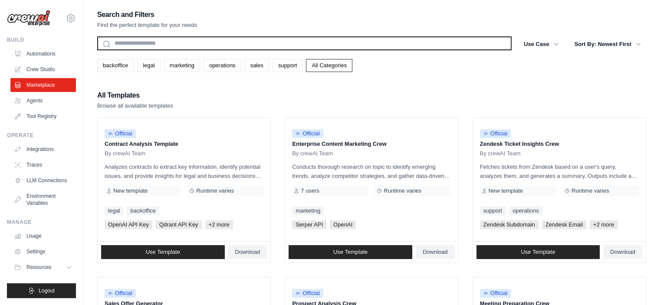
click at [137, 42] on input "text" at bounding box center [304, 43] width 414 height 14
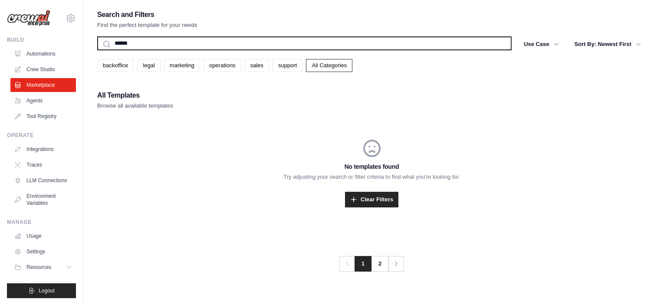
type input "******"
click at [97, 50] on button "Search" at bounding box center [97, 50] width 0 height 0
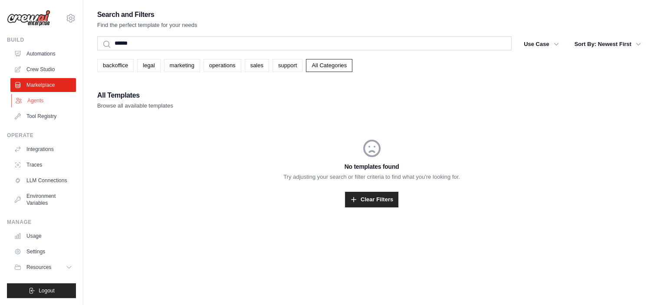
click at [50, 99] on link "Agents" at bounding box center [44, 101] width 66 height 14
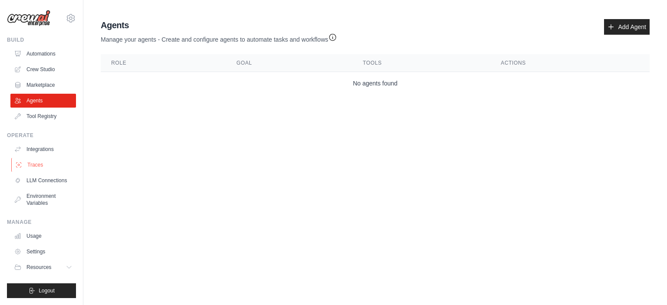
click at [36, 166] on link "Traces" at bounding box center [44, 165] width 66 height 14
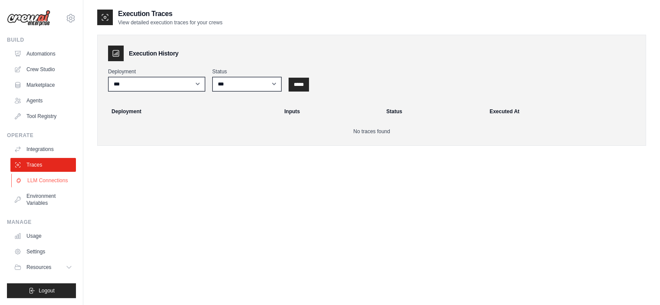
click at [40, 182] on link "LLM Connections" at bounding box center [44, 181] width 66 height 14
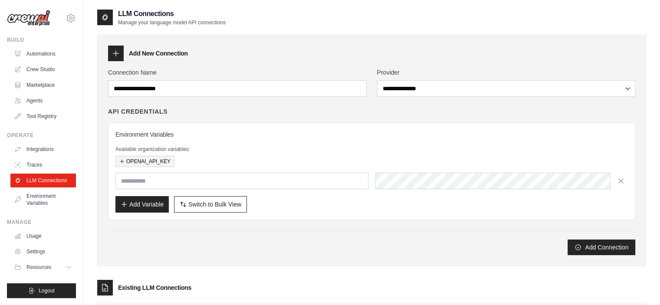
click at [150, 161] on button "OPENAI_API_KEY" at bounding box center [144, 161] width 59 height 11
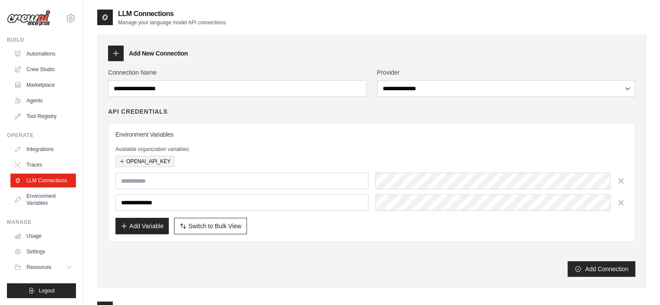
click at [150, 161] on button "OPENAI_API_KEY" at bounding box center [144, 161] width 59 height 11
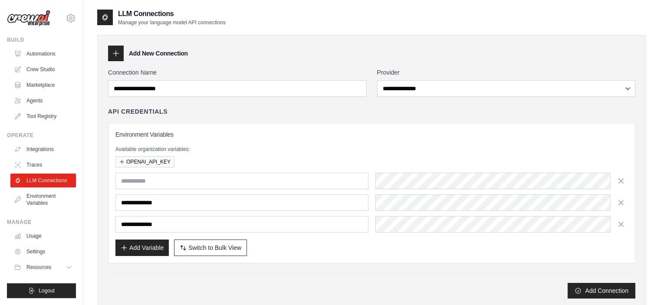
click at [620, 224] on icon "button" at bounding box center [621, 224] width 9 height 9
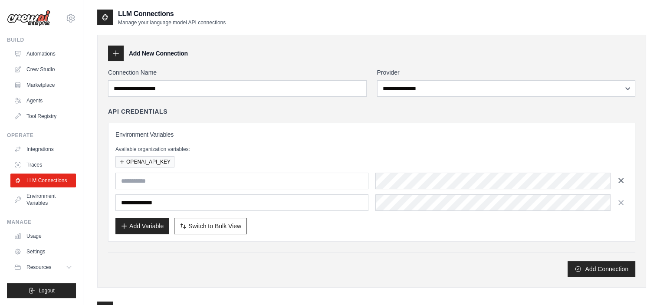
click at [623, 182] on icon "button" at bounding box center [621, 180] width 4 height 4
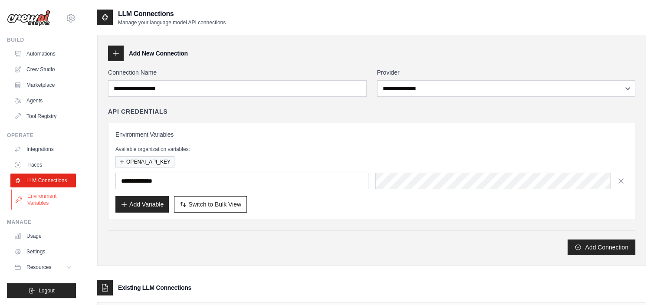
click at [45, 199] on link "Environment Variables" at bounding box center [44, 199] width 66 height 21
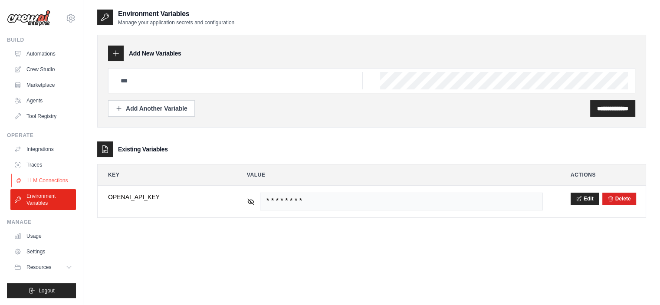
click at [45, 178] on link "LLM Connections" at bounding box center [44, 181] width 66 height 14
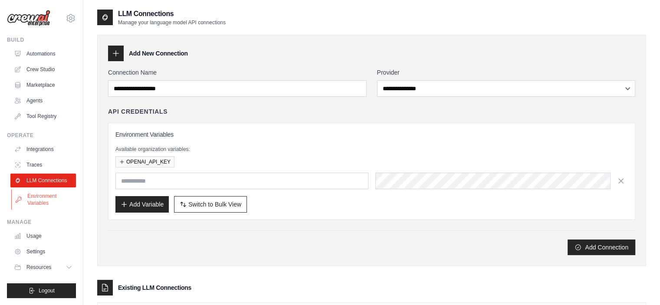
click at [45, 197] on link "Environment Variables" at bounding box center [44, 199] width 66 height 21
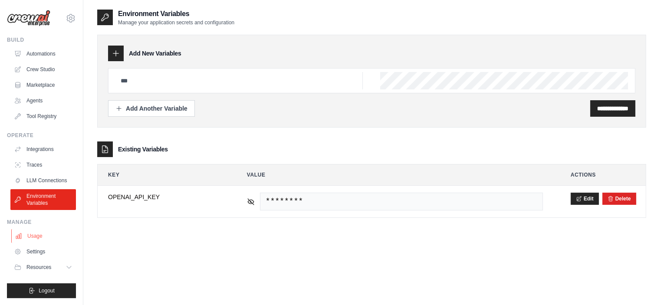
click at [45, 233] on link "Usage" at bounding box center [44, 236] width 66 height 14
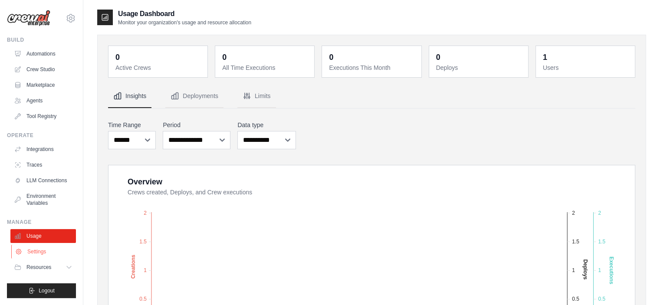
click at [42, 249] on link "Settings" at bounding box center [44, 252] width 66 height 14
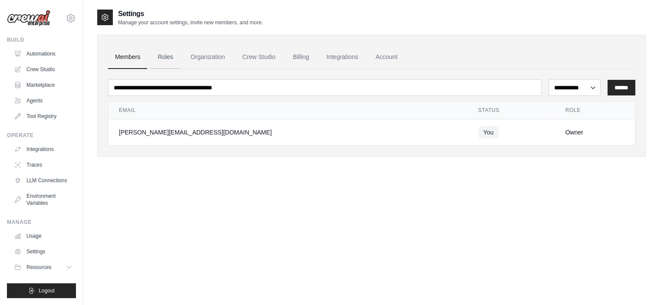
click at [163, 59] on link "Roles" at bounding box center [166, 57] width 30 height 23
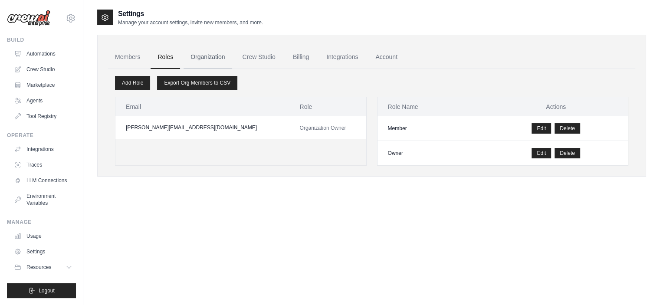
click at [215, 57] on link "Organization" at bounding box center [208, 57] width 48 height 23
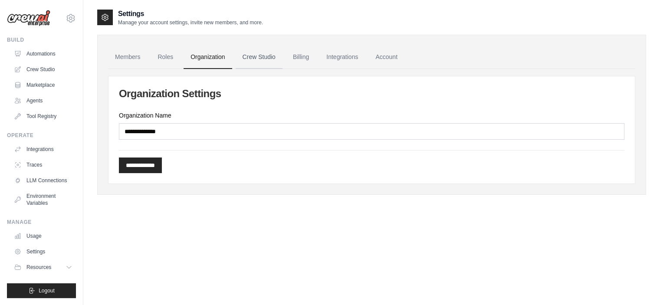
click at [257, 56] on link "Crew Studio" at bounding box center [259, 57] width 47 height 23
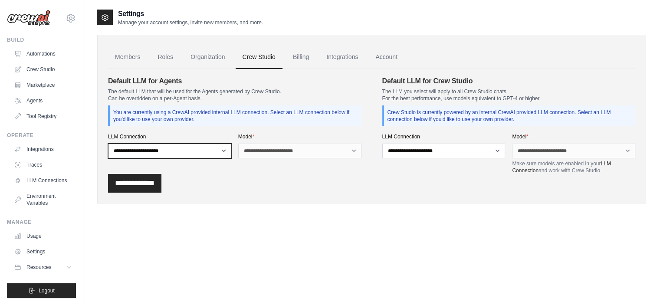
click at [224, 149] on select "**********" at bounding box center [169, 151] width 123 height 15
select select "******"
click at [108, 144] on select "**********" at bounding box center [169, 151] width 123 height 15
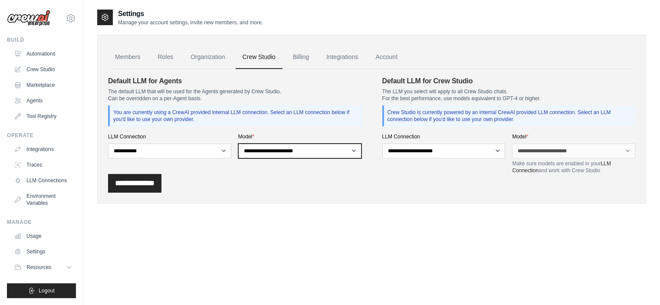
click at [345, 151] on select "**********" at bounding box center [299, 151] width 123 height 15
select select "******"
click at [238, 144] on select "**********" at bounding box center [299, 151] width 123 height 15
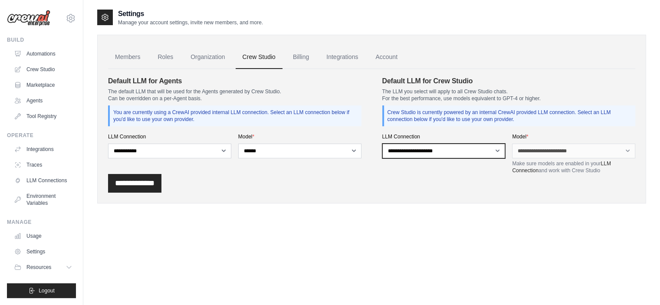
click at [449, 150] on select "**********" at bounding box center [443, 151] width 123 height 15
select select "******"
click at [382, 144] on select "**********" at bounding box center [443, 151] width 123 height 15
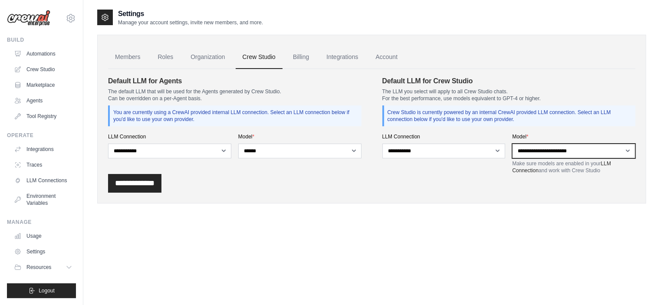
click at [542, 151] on select "**********" at bounding box center [573, 151] width 123 height 15
select select "******"
click at [512, 144] on select "**********" at bounding box center [573, 151] width 123 height 15
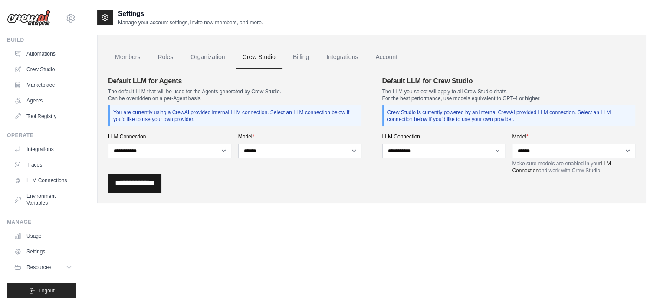
click at [161, 179] on input "**********" at bounding box center [134, 183] width 53 height 19
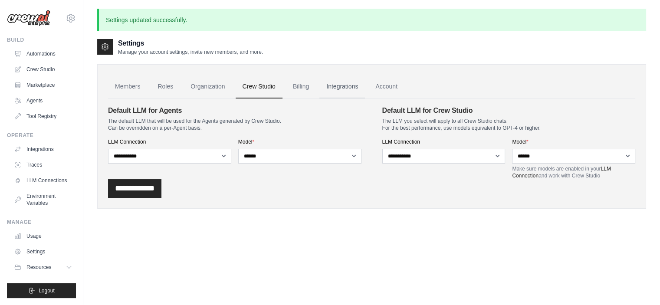
click at [332, 88] on link "Integrations" at bounding box center [342, 86] width 46 height 23
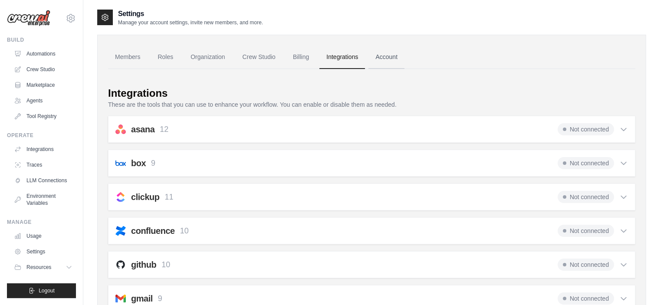
click at [378, 56] on link "Account" at bounding box center [386, 57] width 36 height 23
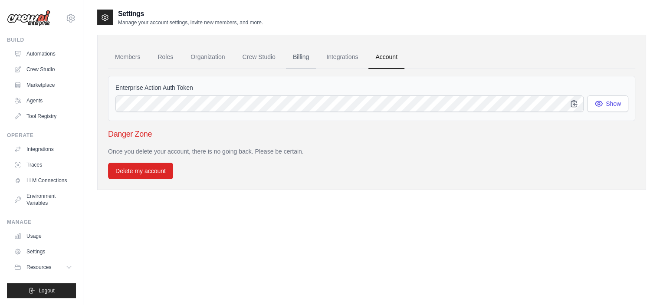
click at [298, 56] on link "Billing" at bounding box center [301, 57] width 30 height 23
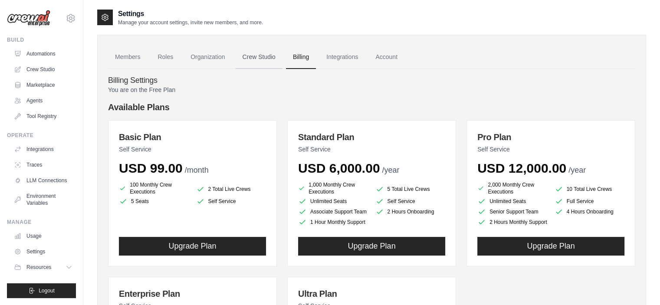
click at [269, 56] on link "Crew Studio" at bounding box center [259, 57] width 47 height 23
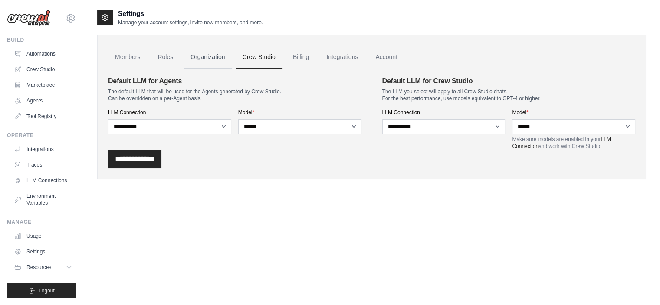
click at [218, 56] on link "Organization" at bounding box center [208, 57] width 48 height 23
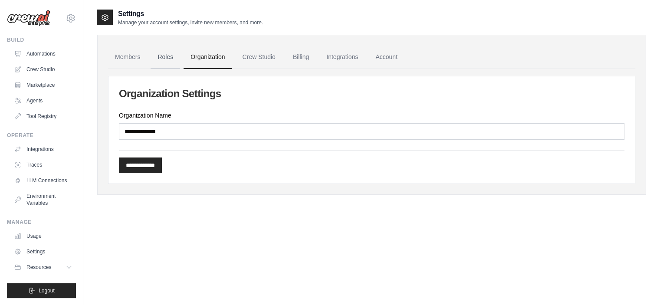
click at [158, 58] on link "Roles" at bounding box center [166, 57] width 30 height 23
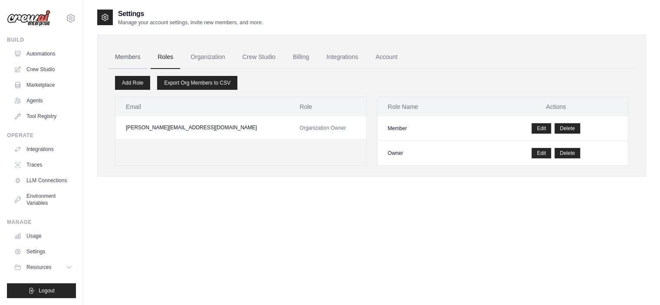
click at [127, 58] on link "Members" at bounding box center [127, 57] width 39 height 23
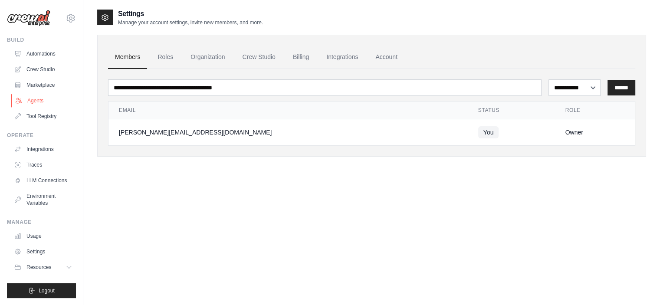
click at [36, 97] on link "Agents" at bounding box center [44, 101] width 66 height 14
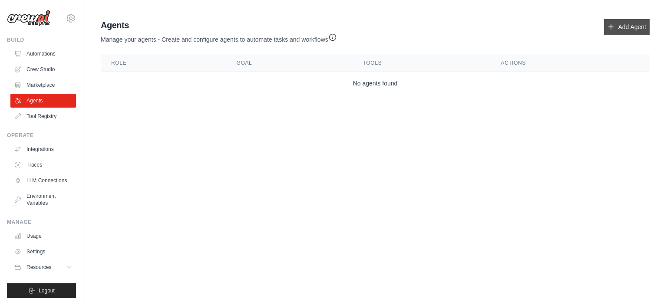
click at [633, 22] on link "Add Agent" at bounding box center [627, 27] width 46 height 16
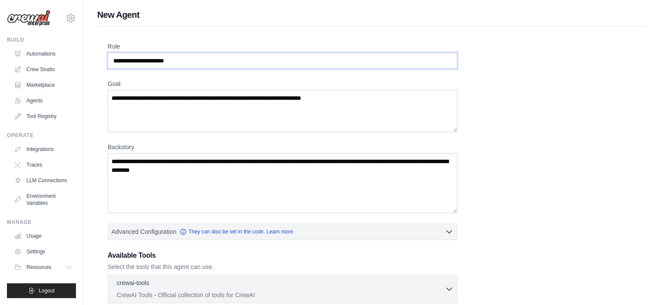
drag, startPoint x: 183, startPoint y: 59, endPoint x: 117, endPoint y: 55, distance: 65.6
click at [117, 55] on input "Role" at bounding box center [283, 61] width 350 height 16
drag, startPoint x: 113, startPoint y: 60, endPoint x: 169, endPoint y: 59, distance: 56.0
click at [169, 59] on input "Role" at bounding box center [283, 61] width 350 height 16
type input "**********"
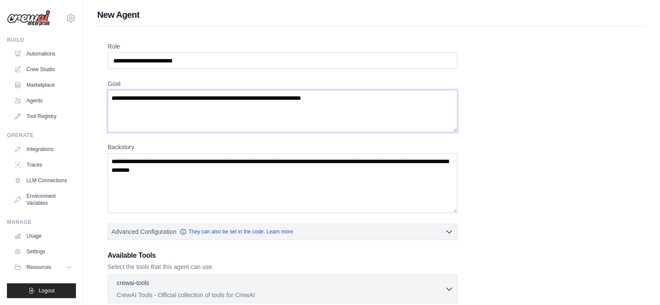
drag, startPoint x: 111, startPoint y: 97, endPoint x: 159, endPoint y: 100, distance: 48.7
click at [156, 99] on textarea "Goal" at bounding box center [283, 111] width 350 height 43
drag, startPoint x: 346, startPoint y: 96, endPoint x: 225, endPoint y: 99, distance: 120.7
click at [233, 98] on textarea "Goal" at bounding box center [283, 111] width 350 height 43
type textarea "**********"
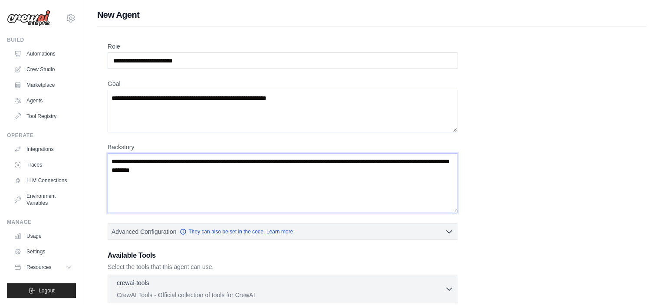
drag, startPoint x: 117, startPoint y: 159, endPoint x: 226, endPoint y: 170, distance: 109.4
click at [227, 167] on textarea "Backstory" at bounding box center [283, 183] width 350 height 60
drag, startPoint x: 226, startPoint y: 170, endPoint x: 132, endPoint y: 164, distance: 93.9
click at [144, 163] on textarea "Backstory" at bounding box center [283, 183] width 350 height 60
click at [131, 164] on textarea "Backstory" at bounding box center [283, 183] width 350 height 60
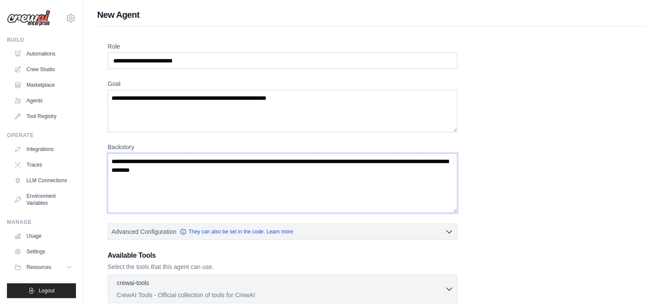
click at [131, 164] on textarea "Backstory" at bounding box center [283, 183] width 350 height 60
click at [112, 160] on textarea "Backstory" at bounding box center [283, 183] width 350 height 60
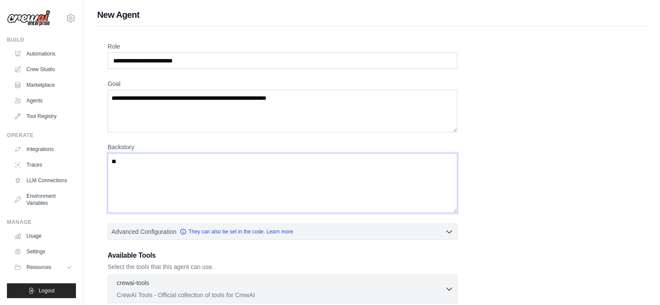
type textarea "*"
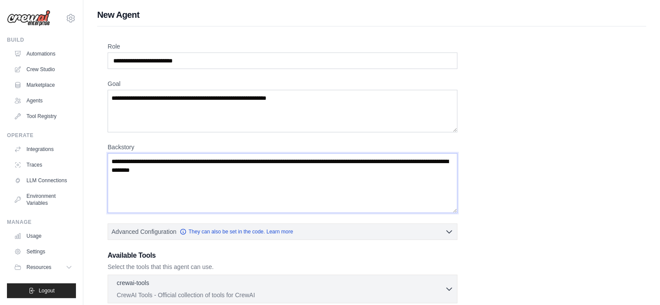
type textarea "*"
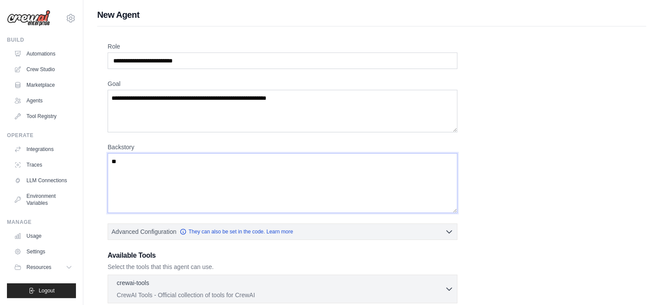
type textarea "*"
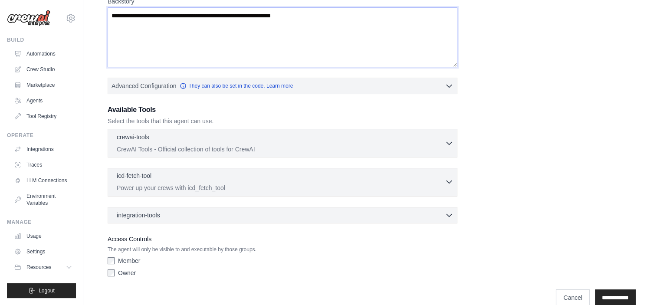
scroll to position [159, 0]
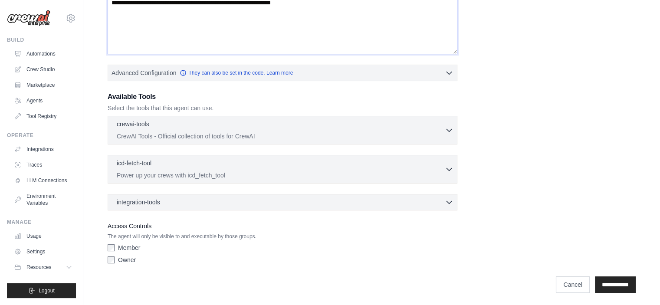
type textarea "**********"
click at [604, 281] on input "**********" at bounding box center [615, 284] width 41 height 16
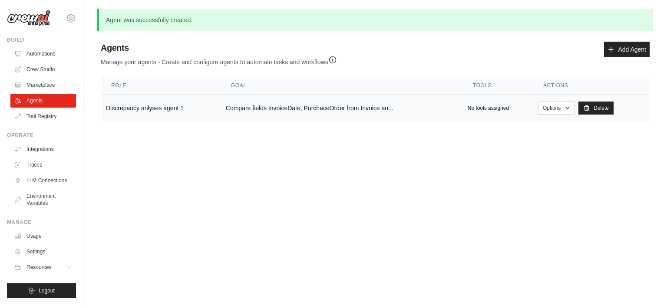
click at [262, 110] on td "Compare fields InvoiceDate, PurchaceOrder from Invoice an..." at bounding box center [341, 108] width 242 height 27
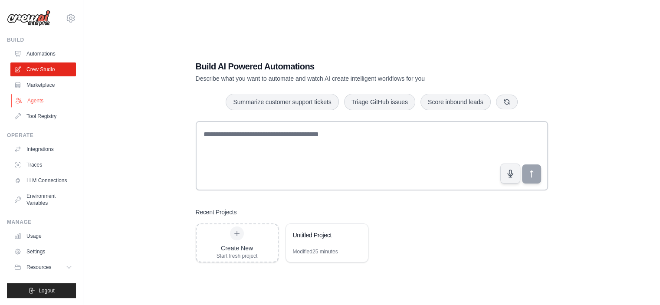
click at [37, 103] on link "Agents" at bounding box center [44, 101] width 66 height 14
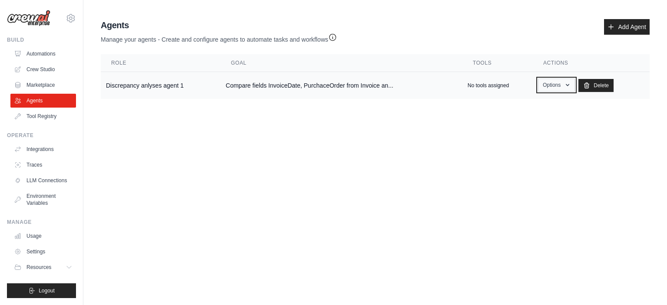
click at [568, 85] on icon "button" at bounding box center [566, 85] width 3 height 2
drag, startPoint x: 455, startPoint y: 133, endPoint x: 416, endPoint y: 119, distance: 40.9
click at [455, 132] on body "[PERSON_NAME][EMAIL_ADDRESS][DOMAIN_NAME] Settings Build Automations Crew Studio" at bounding box center [333, 152] width 667 height 305
click at [568, 86] on icon "button" at bounding box center [567, 85] width 7 height 7
click at [538, 108] on link "Show" at bounding box center [543, 105] width 62 height 16
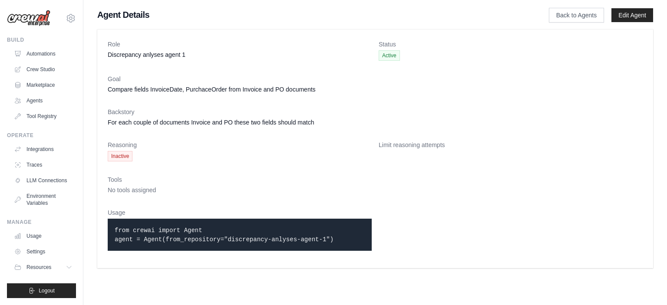
click at [150, 57] on dd "Discrepancy anlyses agent 1" at bounding box center [240, 54] width 264 height 9
click at [629, 11] on link "Edit Agent" at bounding box center [632, 15] width 42 height 14
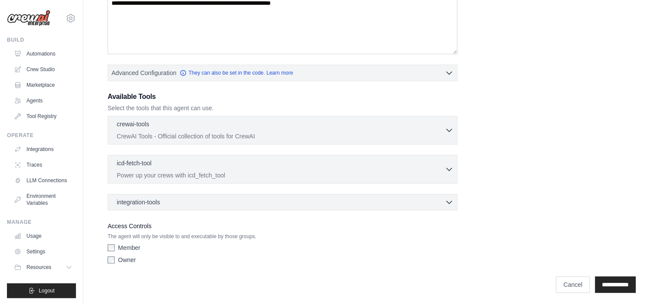
scroll to position [183, 0]
click at [563, 281] on link "Cancel" at bounding box center [573, 284] width 34 height 16
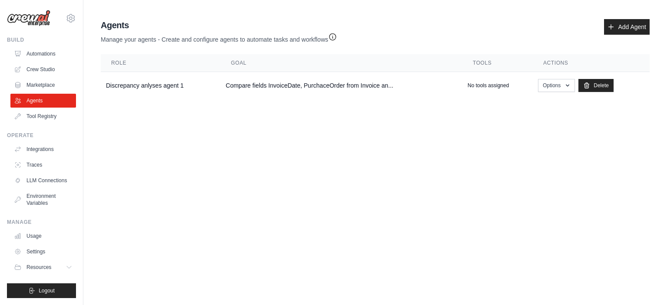
click at [333, 36] on icon "button" at bounding box center [332, 37] width 9 height 9
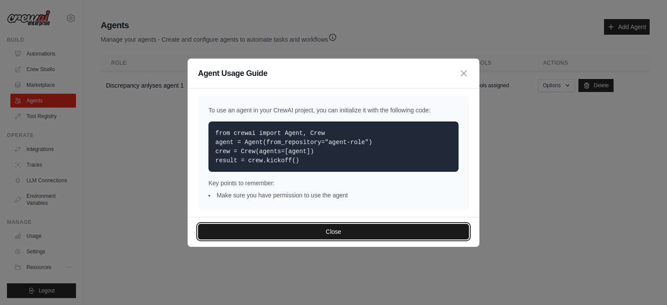
click at [329, 229] on button "Close" at bounding box center [333, 232] width 271 height 16
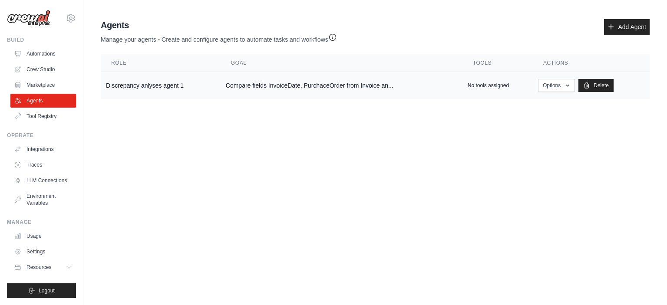
click at [142, 86] on td "Discrepancy anlyses agent 1" at bounding box center [161, 85] width 120 height 27
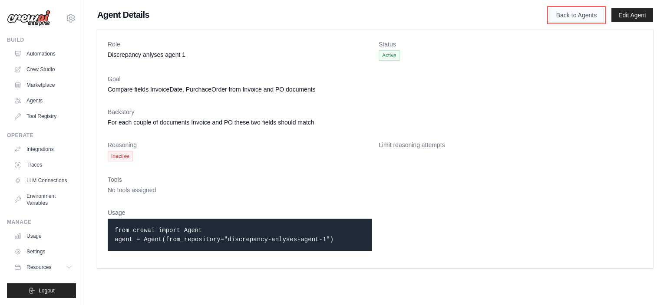
click at [571, 13] on link "Back to Agents" at bounding box center [575, 15] width 55 height 15
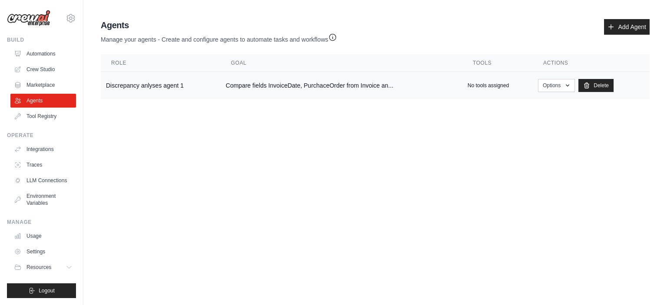
click at [118, 83] on td "Discrepancy anlyses agent 1" at bounding box center [161, 85] width 120 height 27
click at [555, 87] on button "Options" at bounding box center [556, 85] width 37 height 13
click at [353, 180] on body "[PERSON_NAME][EMAIL_ADDRESS][DOMAIN_NAME] Settings Build Automations Crew Studio" at bounding box center [333, 152] width 667 height 305
click at [333, 36] on icon "button" at bounding box center [332, 37] width 9 height 9
click at [0, 0] on div "Agent Usage Guide To use an agent in your CrewAI project, you can initialize it…" at bounding box center [0, 0] width 0 height 0
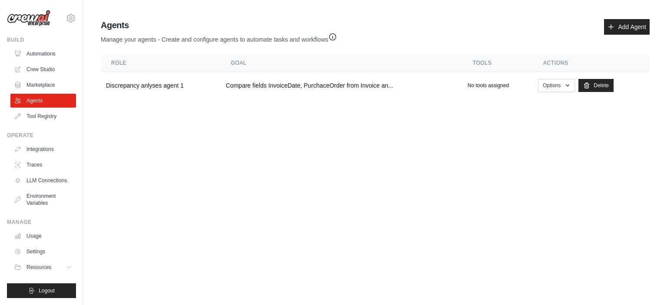
click at [333, 36] on icon "button" at bounding box center [332, 37] width 9 height 9
click at [0, 0] on div "Agent Usage Guide To use an agent in your CrewAI project, you can initialize it…" at bounding box center [0, 0] width 0 height 0
click at [333, 36] on icon "button" at bounding box center [332, 37] width 9 height 9
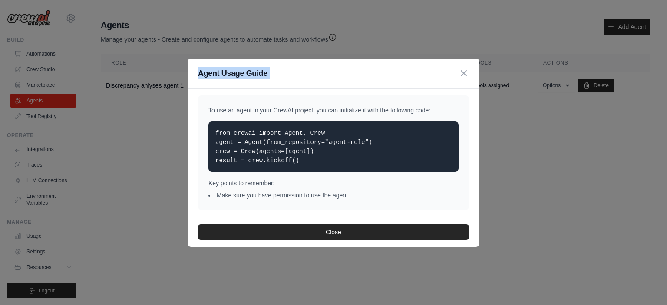
click at [333, 36] on div "Agent Usage Guide To use an agent in your CrewAI project, you can initialize it…" at bounding box center [333, 152] width 667 height 305
click at [333, 36] on icon "button" at bounding box center [332, 37] width 9 height 9
click at [333, 36] on div "Agent Usage Guide To use an agent in your CrewAI project, you can initialize it…" at bounding box center [333, 152] width 667 height 305
click at [333, 36] on icon "button" at bounding box center [332, 37] width 9 height 9
click at [462, 73] on icon "button" at bounding box center [463, 73] width 10 height 10
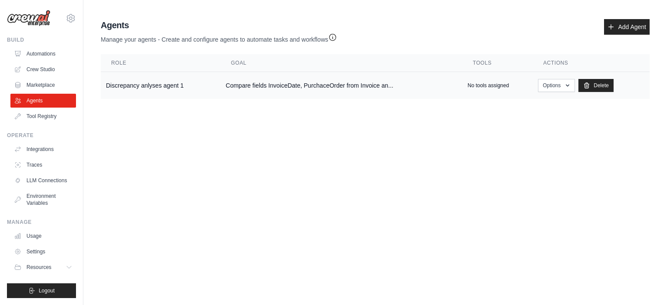
click at [169, 84] on td "Discrepancy anlyses agent 1" at bounding box center [161, 85] width 120 height 27
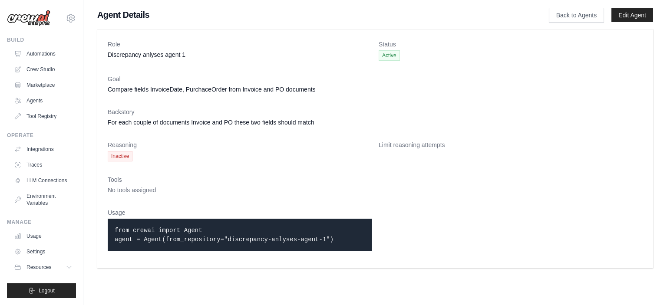
click at [442, 153] on div "Limit reasoning attempts" at bounding box center [510, 151] width 264 height 21
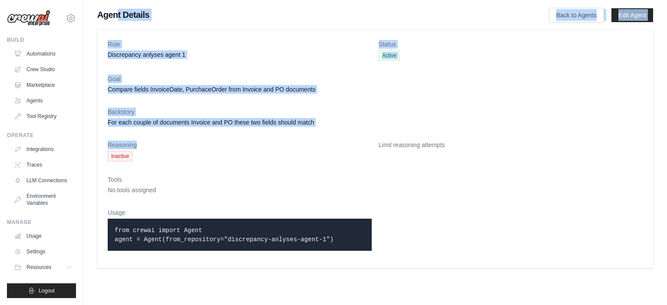
drag, startPoint x: 304, startPoint y: 129, endPoint x: 400, endPoint y: 152, distance: 99.1
click at [371, 145] on main "Agent Details Back to Agents Edit Agent Role Discrepancy anlyses agent 1 Status…" at bounding box center [374, 138] width 583 height 277
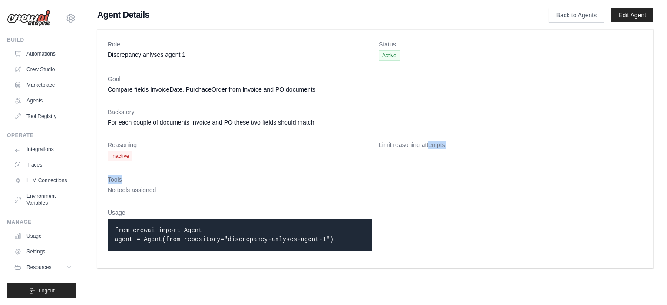
drag, startPoint x: 446, startPoint y: 173, endPoint x: 456, endPoint y: 179, distance: 12.1
click at [456, 179] on dl "Role Discrepancy anlyses agent 1 Status Active Goal Compare fields InvoiceDate,…" at bounding box center [375, 149] width 535 height 218
click at [206, 162] on dl "Role Discrepancy anlyses agent 1 Status Active Goal Compare fields InvoiceDate,…" at bounding box center [375, 149] width 535 height 218
click at [589, 12] on link "Back to Agents" at bounding box center [575, 15] width 55 height 15
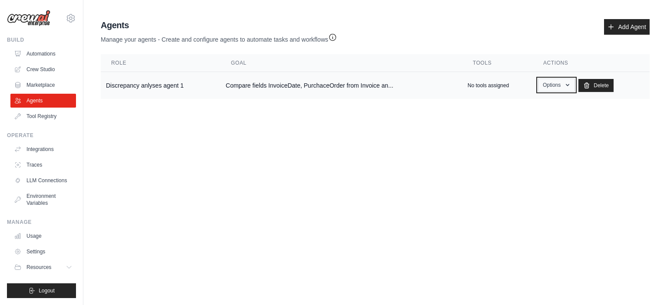
click at [554, 83] on button "Options" at bounding box center [556, 85] width 37 height 13
click at [418, 160] on body "[PERSON_NAME][EMAIL_ADDRESS][DOMAIN_NAME] Settings Build Automations Crew Studio" at bounding box center [333, 152] width 667 height 305
click at [54, 68] on link "Crew Studio" at bounding box center [44, 69] width 66 height 14
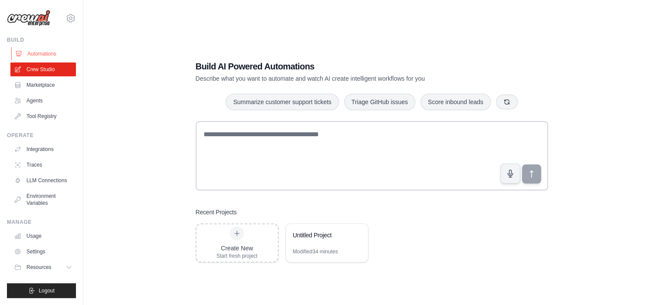
click at [57, 55] on link "Automations" at bounding box center [44, 54] width 66 height 14
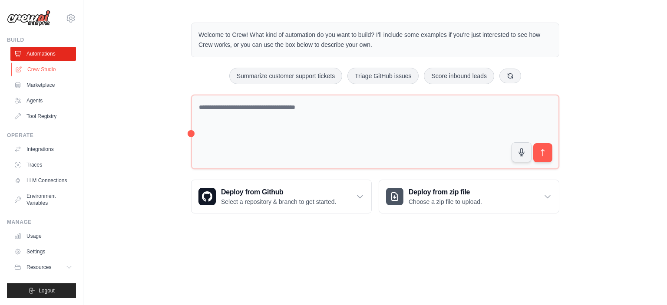
click at [55, 72] on link "Crew Studio" at bounding box center [44, 69] width 66 height 14
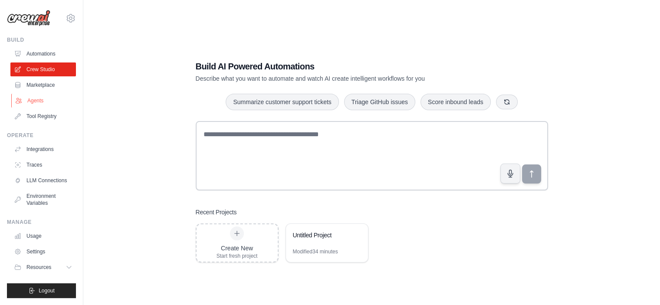
click at [40, 100] on link "Agents" at bounding box center [44, 101] width 66 height 14
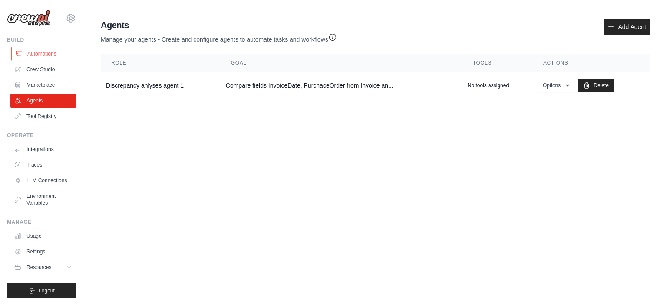
click at [21, 56] on icon at bounding box center [18, 53] width 7 height 7
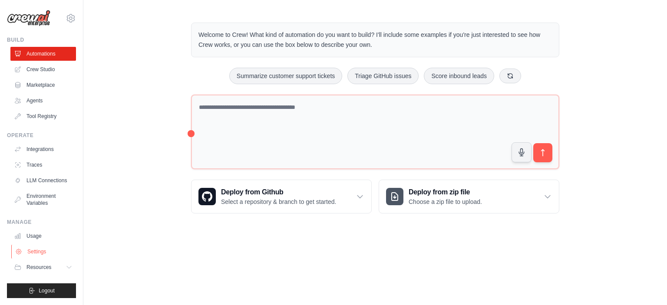
click at [37, 248] on link "Settings" at bounding box center [44, 252] width 66 height 14
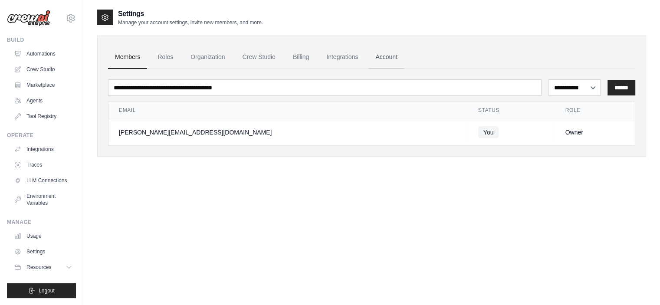
click at [392, 53] on link "Account" at bounding box center [386, 57] width 36 height 23
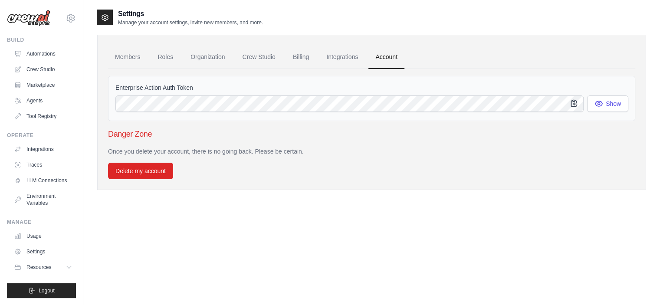
click at [575, 101] on icon "button" at bounding box center [574, 103] width 9 height 9
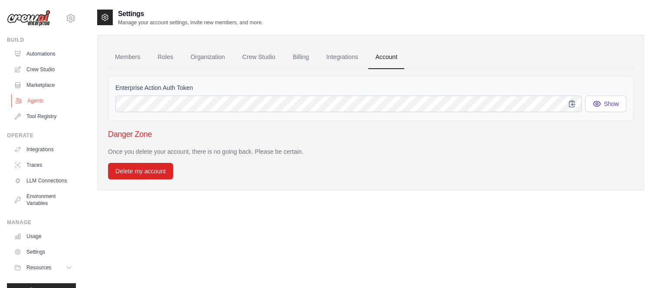
click at [34, 97] on link "Agents" at bounding box center [44, 101] width 66 height 14
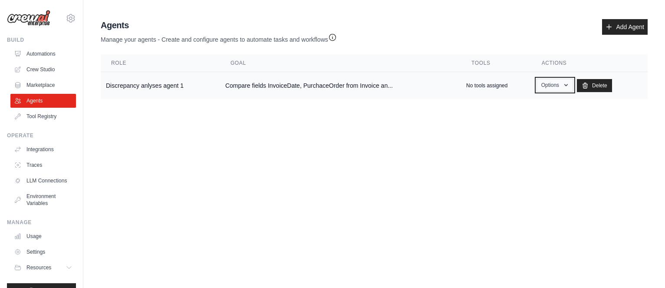
click at [568, 83] on icon "button" at bounding box center [565, 85] width 7 height 7
click at [537, 121] on link "Edit" at bounding box center [542, 121] width 62 height 16
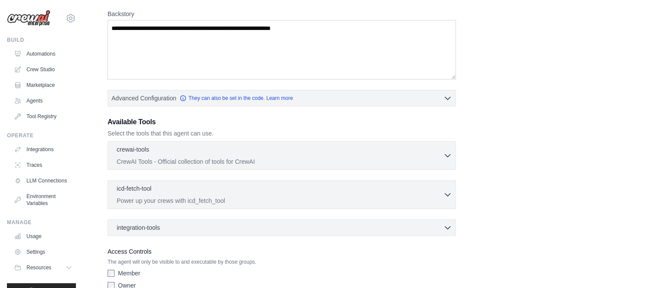
scroll to position [200, 0]
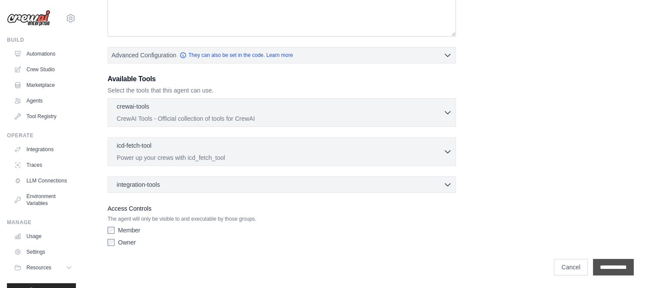
click at [602, 267] on input "**********" at bounding box center [613, 267] width 41 height 16
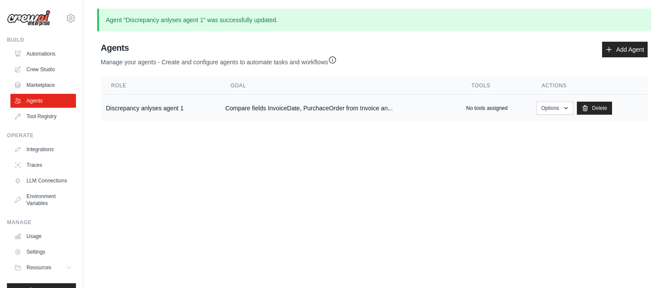
click at [161, 107] on td "Discrepancy anlyses agent 1" at bounding box center [160, 108] width 119 height 27
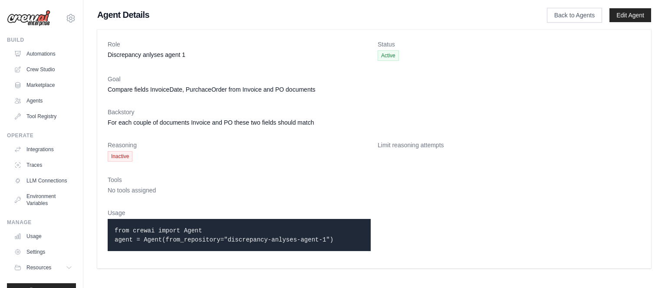
click at [121, 156] on span "Inactive" at bounding box center [120, 156] width 25 height 10
click at [154, 153] on dd "Inactive" at bounding box center [239, 156] width 263 height 10
click at [161, 190] on dd "No tools assigned" at bounding box center [374, 190] width 533 height 9
click at [625, 15] on link "Edit Agent" at bounding box center [630, 15] width 42 height 14
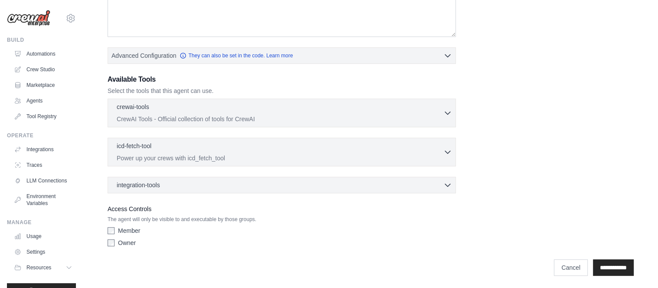
scroll to position [200, 0]
click at [561, 263] on link "Cancel" at bounding box center [571, 267] width 34 height 16
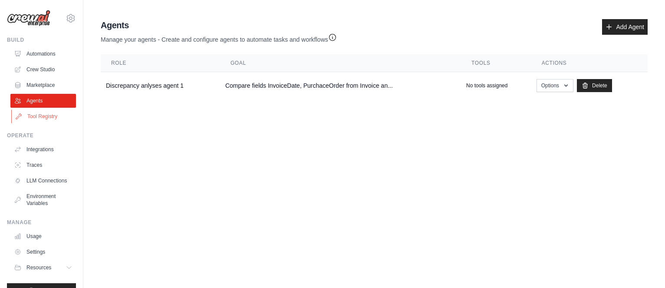
click at [50, 114] on link "Tool Registry" at bounding box center [44, 116] width 66 height 14
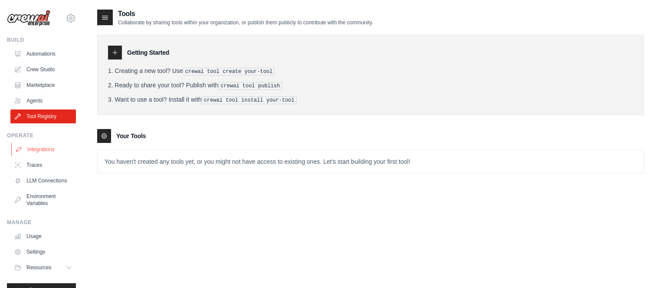
click at [46, 146] on link "Integrations" at bounding box center [44, 149] width 66 height 14
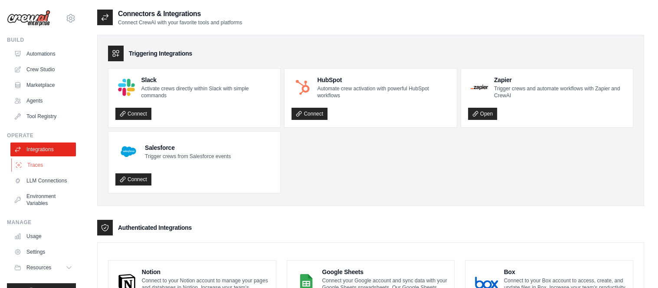
click at [39, 166] on link "Traces" at bounding box center [44, 165] width 66 height 14
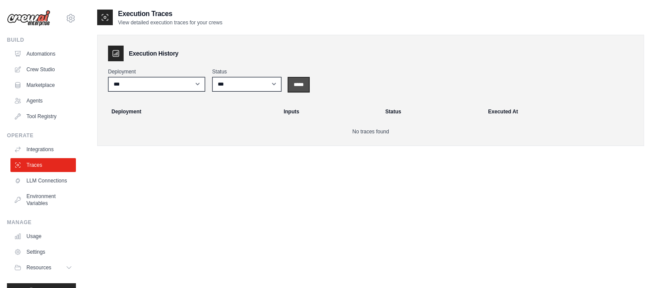
click at [304, 82] on input "*****" at bounding box center [299, 85] width 20 height 14
click at [43, 184] on link "LLM Connections" at bounding box center [44, 181] width 66 height 14
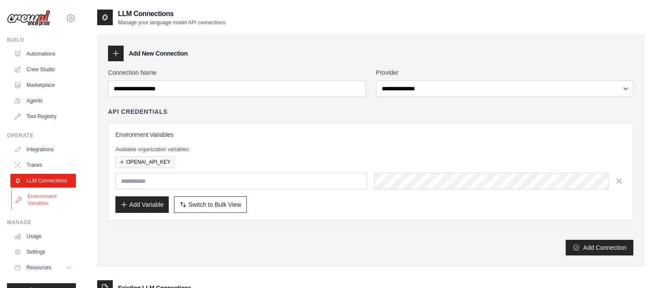
click at [40, 203] on link "Environment Variables" at bounding box center [44, 199] width 66 height 21
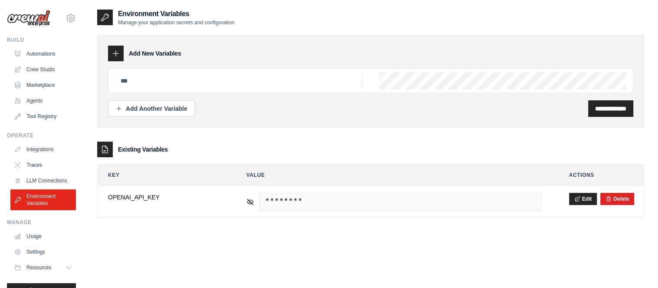
scroll to position [23, 0]
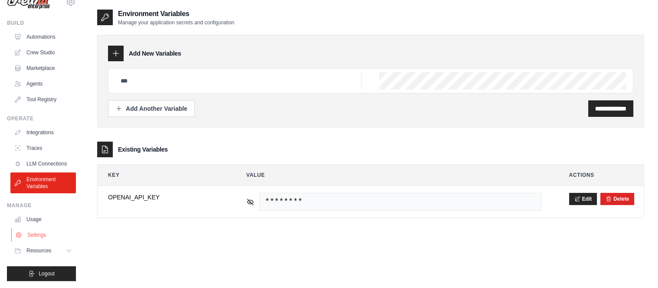
click at [36, 233] on link "Settings" at bounding box center [44, 235] width 66 height 14
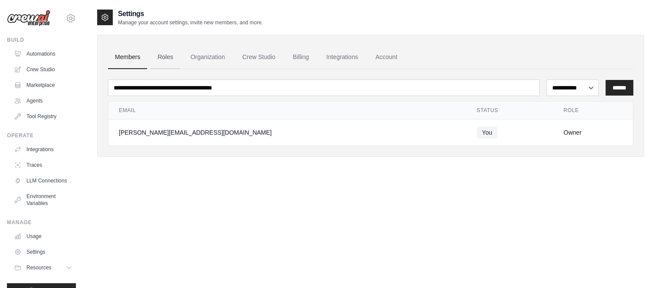
click at [169, 59] on link "Roles" at bounding box center [166, 57] width 30 height 23
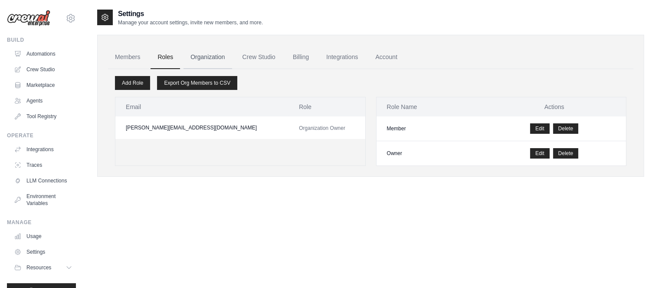
click at [201, 53] on link "Organization" at bounding box center [208, 57] width 48 height 23
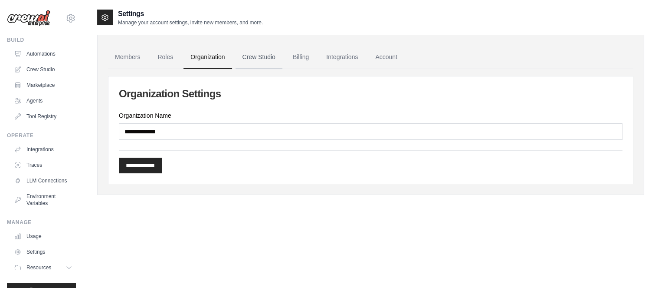
click at [253, 60] on link "Crew Studio" at bounding box center [259, 57] width 47 height 23
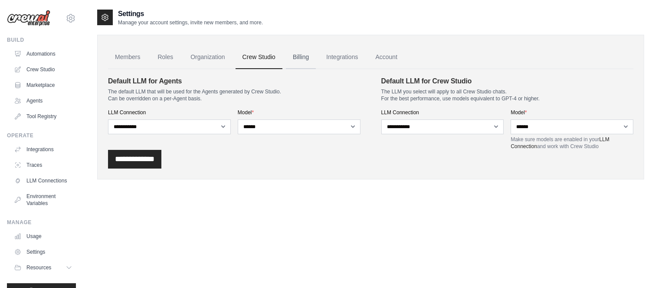
click at [296, 57] on link "Billing" at bounding box center [301, 57] width 30 height 23
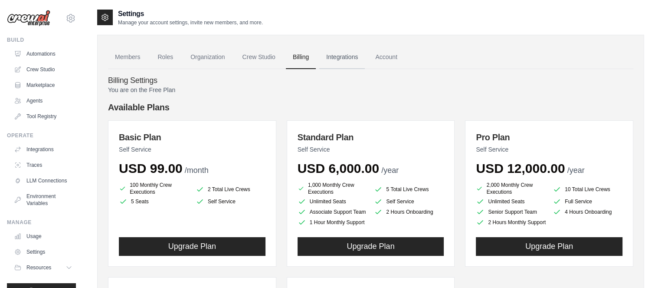
click at [342, 56] on link "Integrations" at bounding box center [342, 57] width 46 height 23
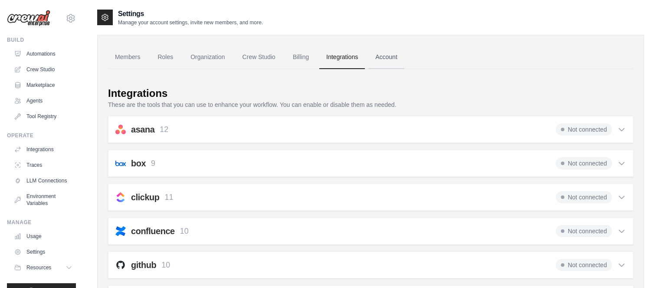
click at [393, 55] on link "Account" at bounding box center [386, 57] width 36 height 23
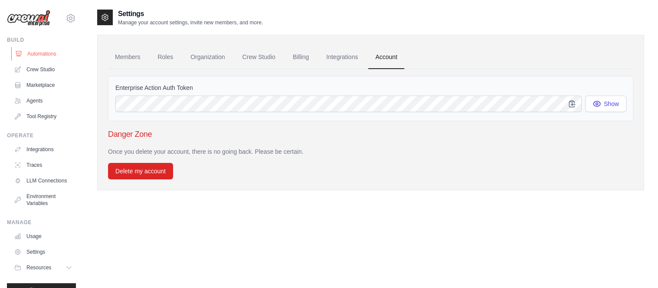
click at [37, 56] on link "Automations" at bounding box center [44, 54] width 66 height 14
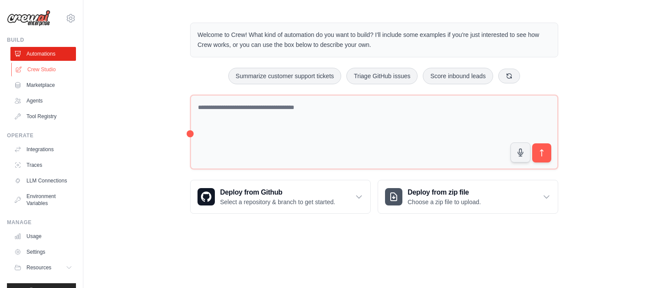
click at [29, 71] on link "Crew Studio" at bounding box center [44, 69] width 66 height 14
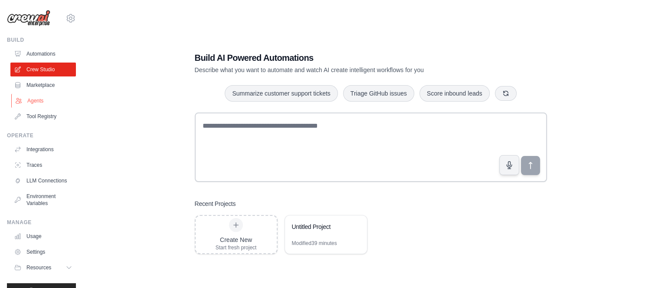
click at [28, 100] on link "Agents" at bounding box center [44, 101] width 66 height 14
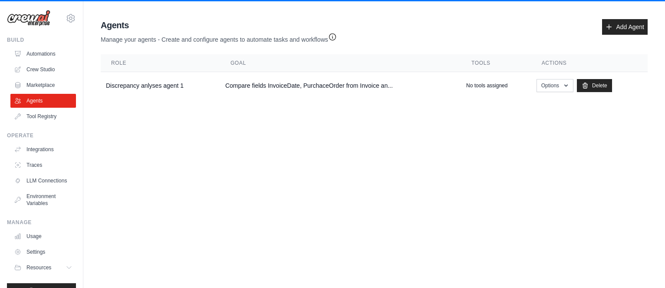
click at [333, 35] on icon "button" at bounding box center [332, 37] width 9 height 9
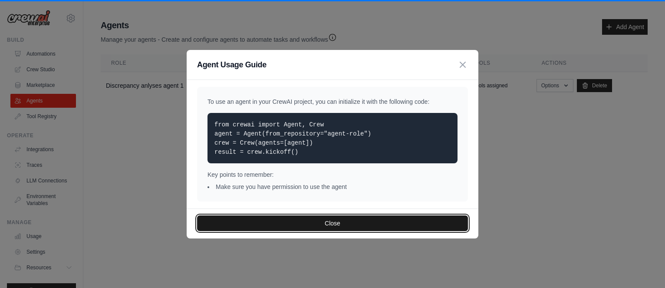
click at [314, 220] on button "Close" at bounding box center [332, 223] width 271 height 16
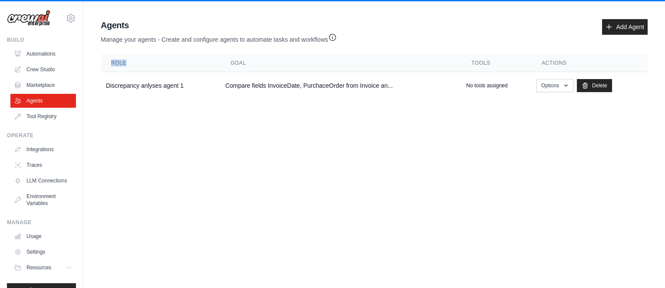
click at [314, 220] on body "r.monov@gmail.com Settings Build Automations Crew Studio" at bounding box center [332, 144] width 665 height 288
click at [33, 207] on link "Environment Variables" at bounding box center [44, 199] width 66 height 21
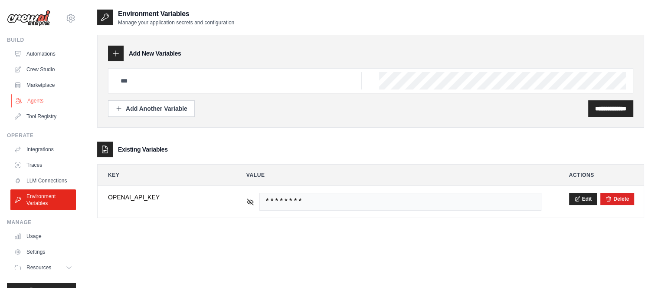
click at [42, 99] on link "Agents" at bounding box center [44, 101] width 66 height 14
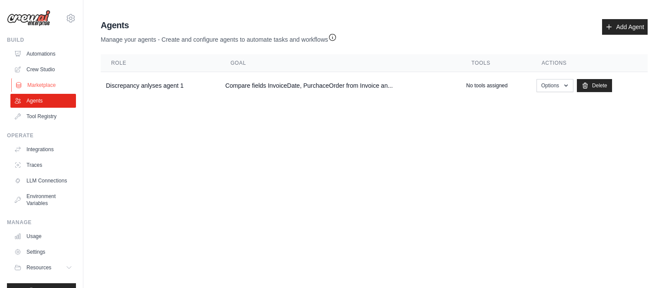
click at [38, 81] on link "Marketplace" at bounding box center [44, 85] width 66 height 14
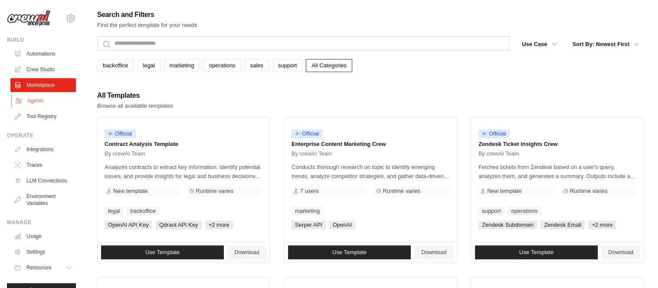
click at [37, 97] on link "Agents" at bounding box center [44, 101] width 66 height 14
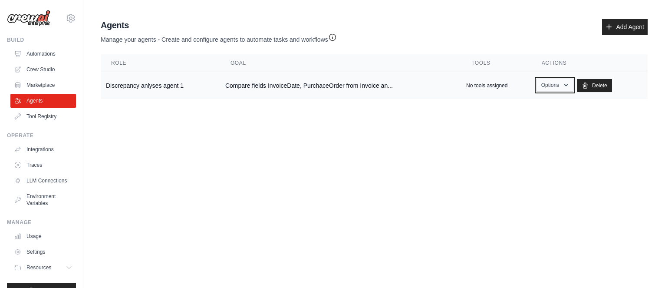
click at [565, 85] on icon "button" at bounding box center [565, 85] width 3 height 2
click at [533, 107] on link "Show" at bounding box center [542, 105] width 62 height 16
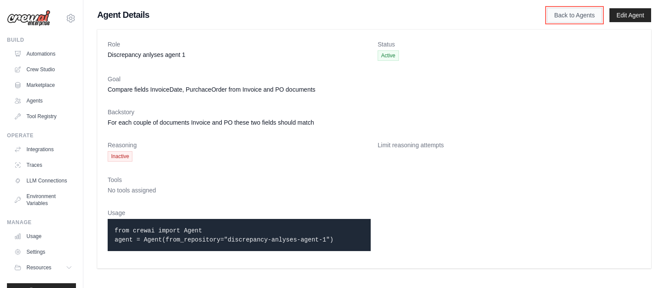
click at [560, 15] on link "Back to Agents" at bounding box center [574, 15] width 55 height 15
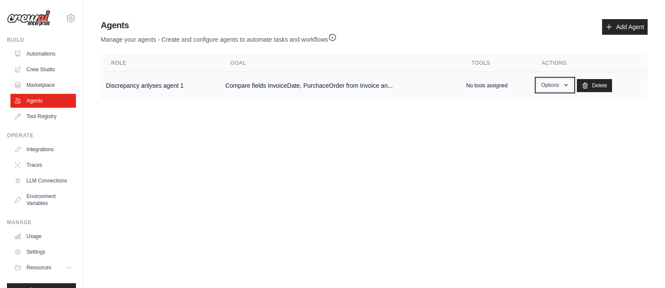
click at [563, 85] on icon "button" at bounding box center [565, 85] width 7 height 7
click at [539, 105] on link "Show" at bounding box center [542, 105] width 62 height 16
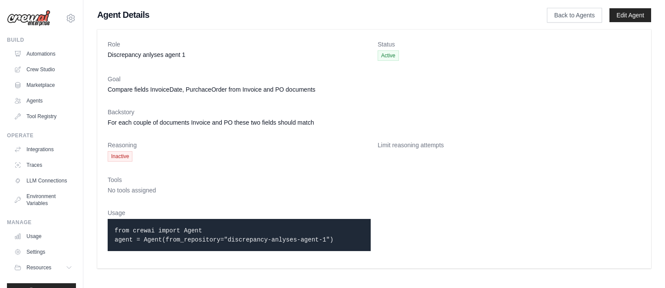
click at [383, 57] on span "Active" at bounding box center [388, 55] width 21 height 10
click at [377, 75] on dt "Goal" at bounding box center [374, 79] width 533 height 9
click at [31, 259] on link "Settings" at bounding box center [44, 252] width 66 height 14
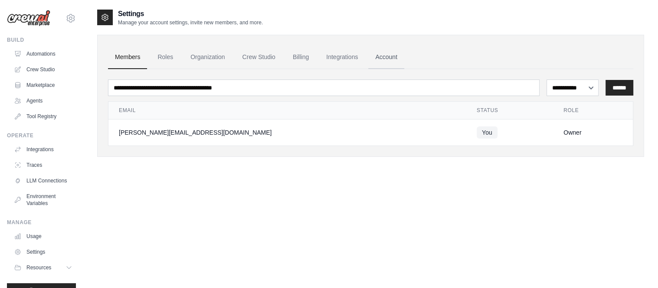
click at [389, 55] on link "Account" at bounding box center [386, 57] width 36 height 23
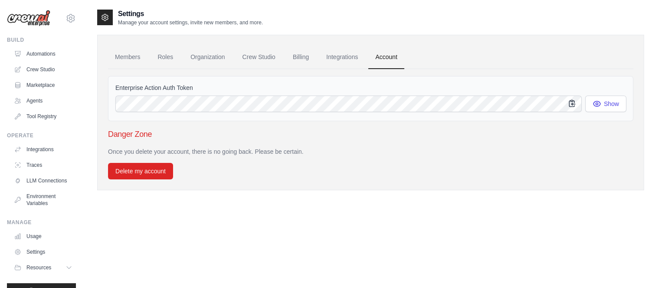
click at [574, 101] on icon "button" at bounding box center [572, 103] width 9 height 9
click at [37, 97] on link "Agents" at bounding box center [44, 101] width 66 height 14
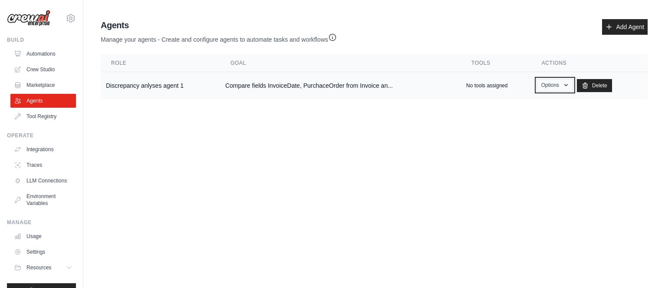
click at [566, 87] on icon "button" at bounding box center [565, 85] width 7 height 7
click at [548, 104] on link "Show" at bounding box center [542, 105] width 62 height 16
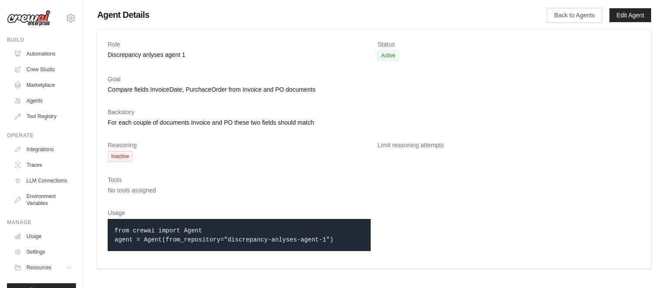
click at [383, 57] on span "Active" at bounding box center [388, 55] width 21 height 10
click at [388, 56] on span "Active" at bounding box center [388, 55] width 21 height 10
click at [388, 55] on span "Active" at bounding box center [388, 55] width 21 height 10
click at [407, 91] on dd "Compare fields InvoiceDate, PurchaceOrder from Invoice and PO documents" at bounding box center [374, 89] width 533 height 9
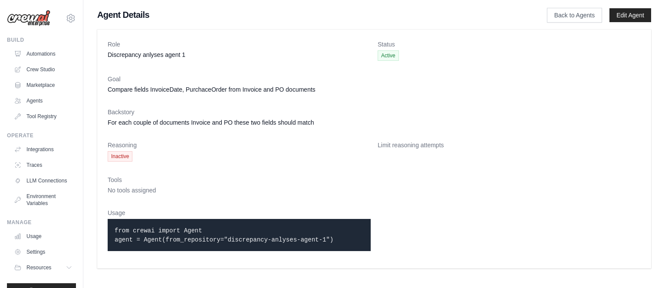
click at [393, 55] on span "Active" at bounding box center [388, 55] width 21 height 10
click at [384, 57] on span "Active" at bounding box center [388, 55] width 21 height 10
click at [405, 89] on dd "Compare fields InvoiceDate, PurchaceOrder from Invoice and PO documents" at bounding box center [374, 89] width 533 height 9
click at [389, 56] on span "Active" at bounding box center [388, 55] width 21 height 10
click at [378, 43] on dt "Status" at bounding box center [509, 44] width 263 height 9
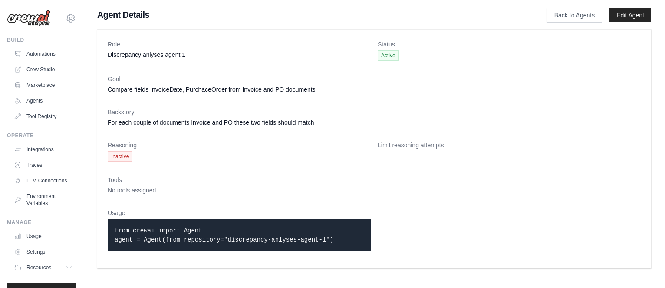
click at [147, 51] on dd "Discrepancy anlyses agent 1" at bounding box center [239, 54] width 263 height 9
click at [162, 55] on dd "Discrepancy anlyses agent 1" at bounding box center [239, 54] width 263 height 9
click at [633, 14] on link "Edit Agent" at bounding box center [630, 15] width 42 height 14
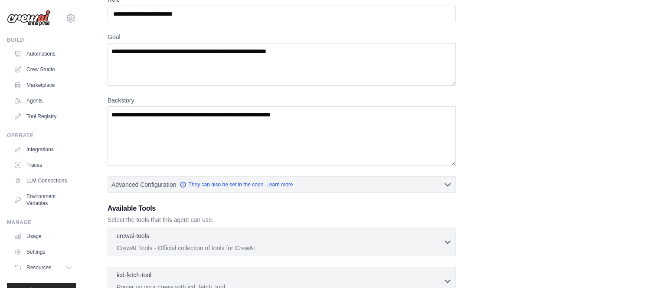
scroll to position [87, 0]
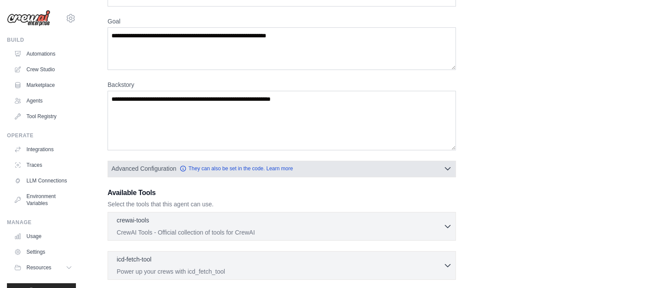
click at [446, 167] on icon "button" at bounding box center [447, 168] width 9 height 9
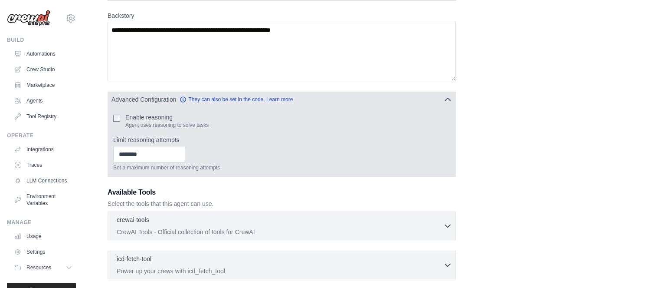
scroll to position [174, 0]
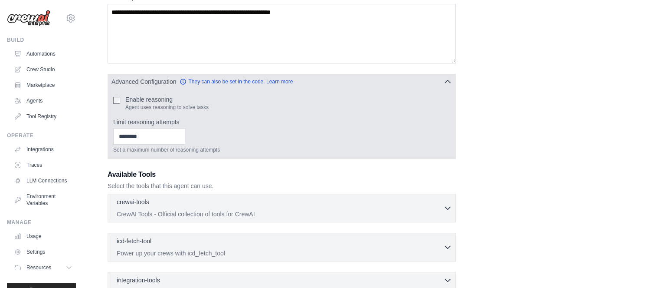
click at [450, 80] on icon "button" at bounding box center [447, 81] width 9 height 9
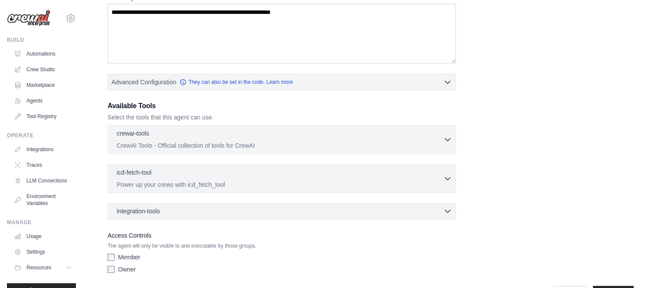
click at [450, 208] on icon "button" at bounding box center [447, 211] width 9 height 9
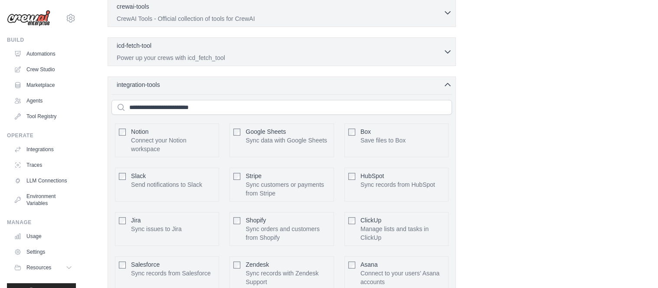
scroll to position [304, 0]
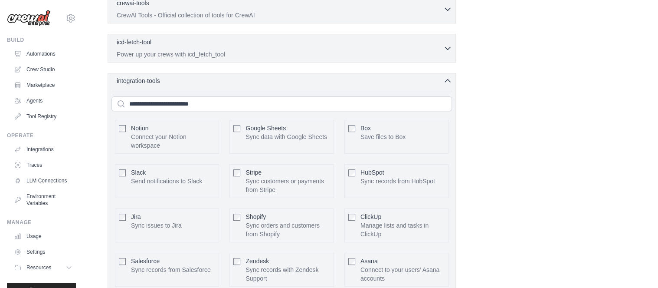
click at [448, 79] on icon "button" at bounding box center [447, 80] width 9 height 9
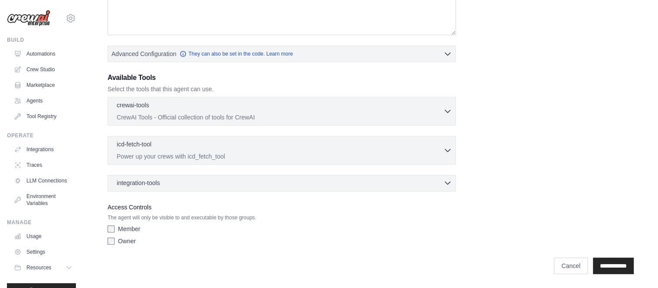
scroll to position [200, 0]
click at [611, 266] on input "**********" at bounding box center [613, 267] width 41 height 16
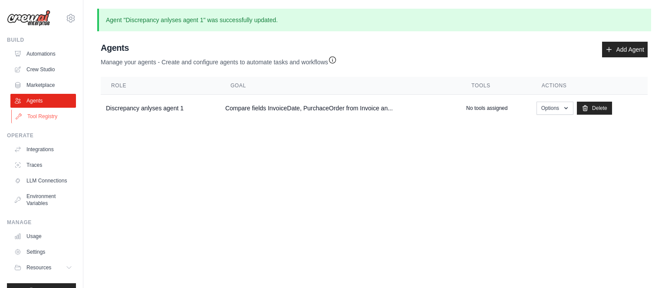
click at [55, 113] on link "Tool Registry" at bounding box center [44, 116] width 66 height 14
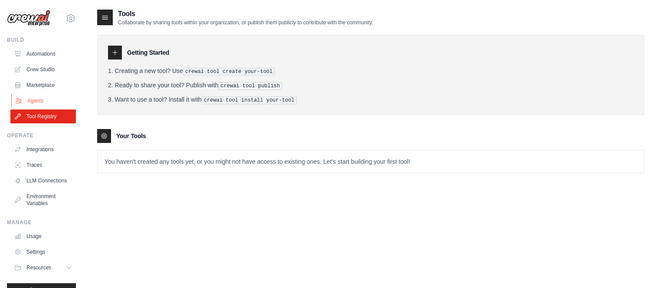
click at [40, 98] on link "Agents" at bounding box center [44, 101] width 66 height 14
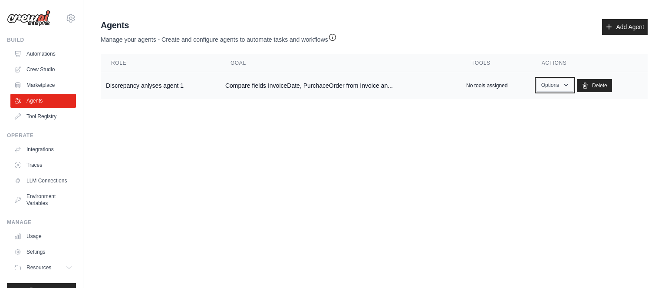
click at [556, 88] on button "Options" at bounding box center [554, 85] width 37 height 13
click at [546, 103] on link "Show" at bounding box center [542, 105] width 62 height 16
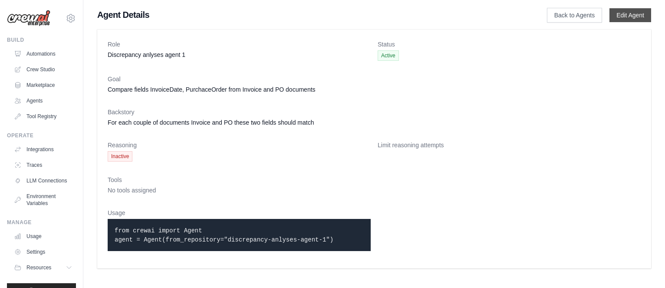
click at [627, 17] on link "Edit Agent" at bounding box center [630, 15] width 42 height 14
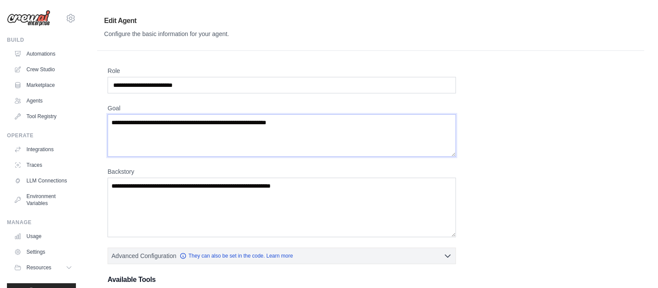
click at [154, 121] on textarea "**********" at bounding box center [282, 135] width 348 height 43
paste textarea "********"
type textarea "**********"
click at [115, 84] on input "**********" at bounding box center [282, 85] width 348 height 16
type input "**********"
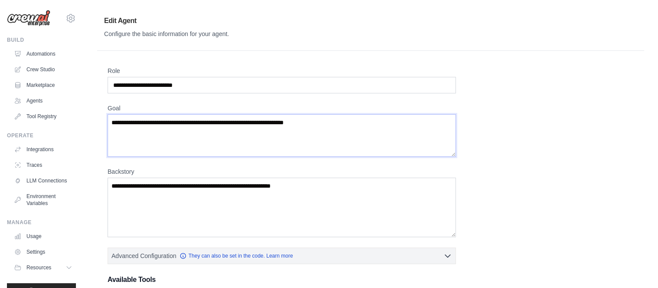
click at [154, 121] on textarea "**********" at bounding box center [282, 135] width 348 height 43
type textarea "**********"
click at [138, 184] on textarea "**********" at bounding box center [282, 207] width 348 height 60
click at [307, 181] on textarea "**********" at bounding box center [282, 207] width 348 height 60
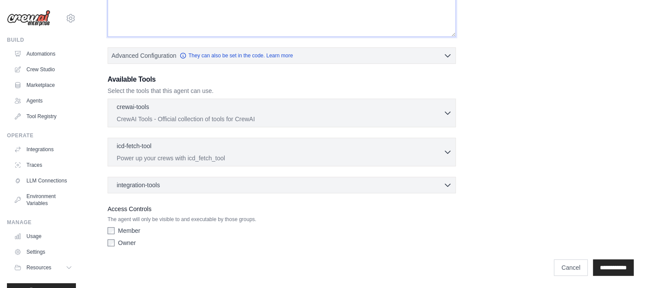
scroll to position [200, 0]
type textarea "**********"
click at [598, 269] on input "**********" at bounding box center [613, 267] width 41 height 16
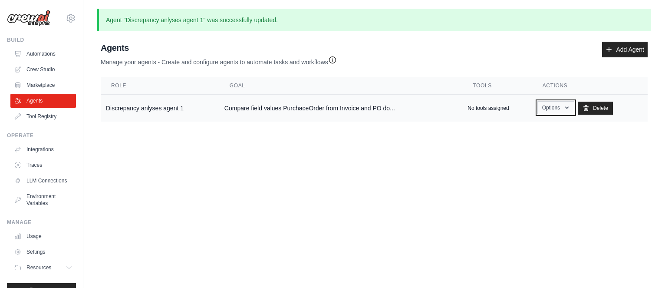
click at [567, 104] on icon "button" at bounding box center [566, 107] width 7 height 7
click at [533, 141] on link "Edit" at bounding box center [543, 143] width 62 height 16
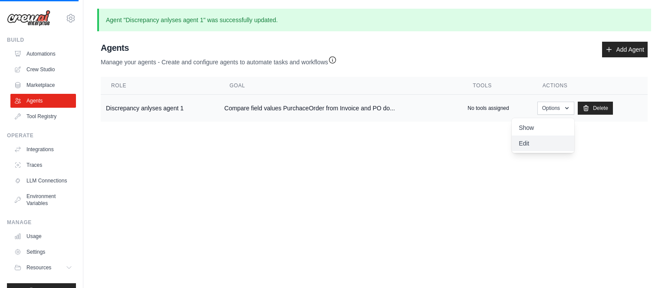
click at [540, 142] on link "Edit" at bounding box center [543, 143] width 62 height 16
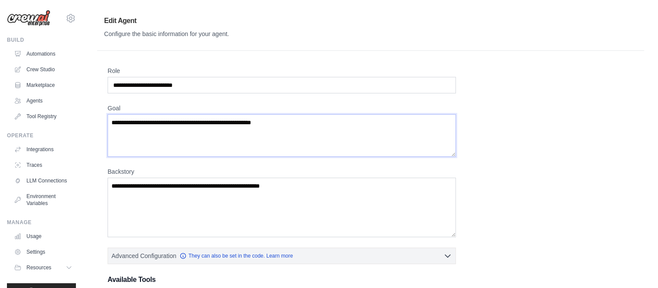
click at [227, 122] on textarea "**********" at bounding box center [282, 135] width 348 height 43
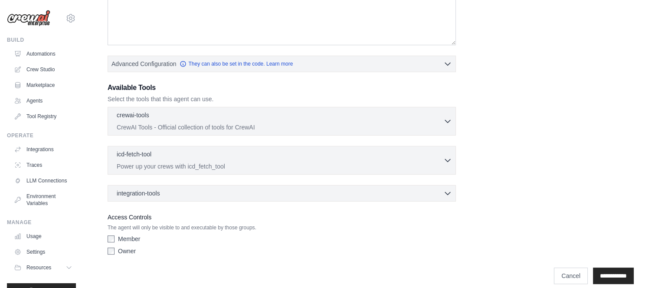
scroll to position [200, 0]
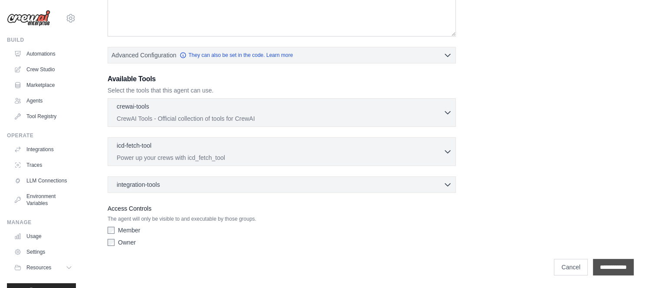
type textarea "**********"
click at [594, 263] on input "**********" at bounding box center [613, 267] width 41 height 16
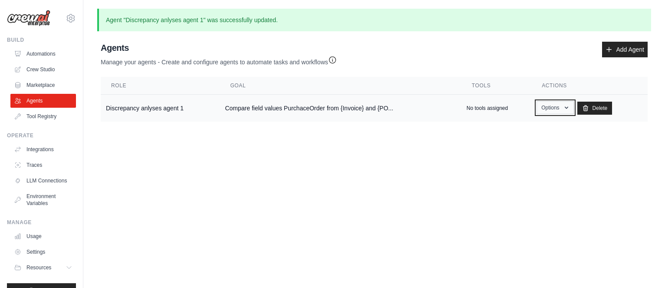
click at [557, 111] on button "Options" at bounding box center [554, 107] width 37 height 13
click at [546, 139] on link "Edit" at bounding box center [542, 143] width 62 height 16
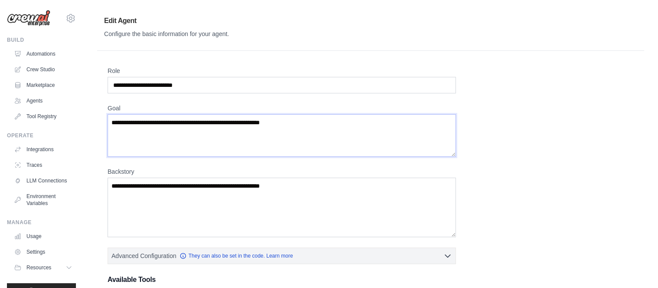
drag, startPoint x: 151, startPoint y: 123, endPoint x: 137, endPoint y: 121, distance: 13.9
click at [137, 121] on textarea "**********" at bounding box center [282, 135] width 348 height 43
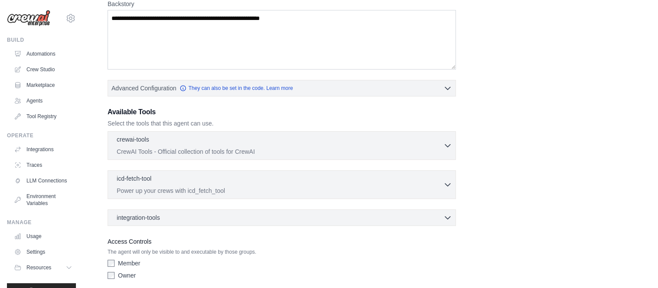
scroll to position [200, 0]
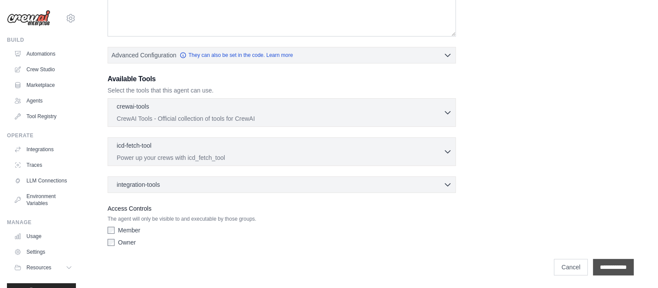
type textarea "**********"
click at [599, 263] on input "**********" at bounding box center [613, 267] width 41 height 16
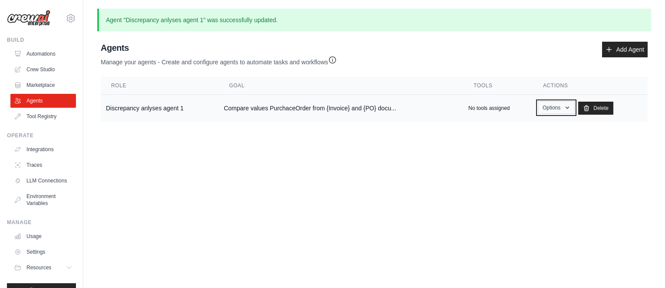
click at [554, 107] on button "Options" at bounding box center [556, 107] width 37 height 13
click at [536, 141] on link "Edit" at bounding box center [543, 143] width 62 height 16
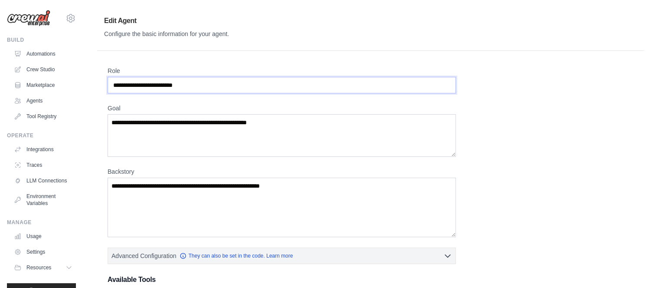
drag, startPoint x: 190, startPoint y: 85, endPoint x: 84, endPoint y: 84, distance: 105.9
click at [84, 84] on div "**********" at bounding box center [370, 245] width 575 height 472
type input "**********"
click at [569, 99] on div "**********" at bounding box center [371, 258] width 526 height 384
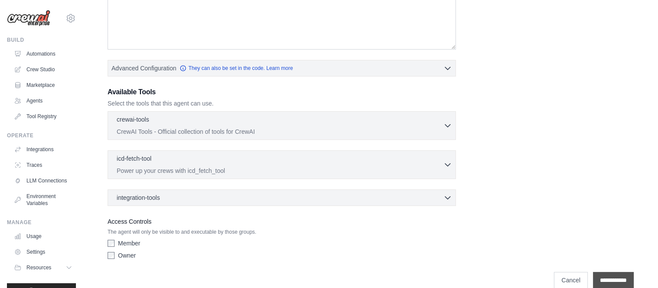
scroll to position [200, 0]
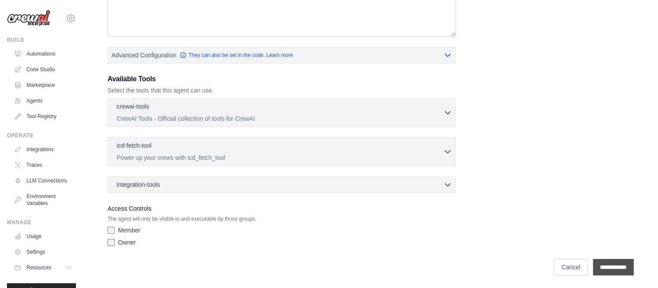
drag, startPoint x: 600, startPoint y: 266, endPoint x: 598, endPoint y: 259, distance: 7.6
click at [601, 266] on input "**********" at bounding box center [613, 267] width 41 height 16
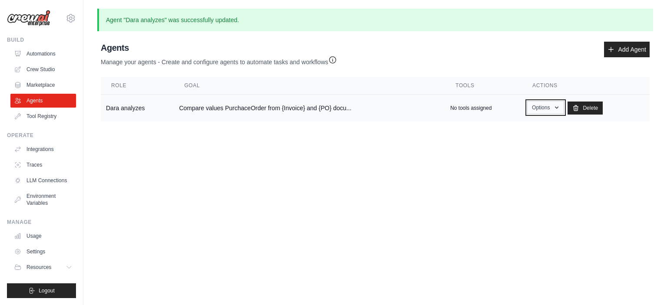
click at [551, 107] on button "Options" at bounding box center [545, 107] width 37 height 13
click at [523, 143] on link "Edit" at bounding box center [532, 143] width 62 height 16
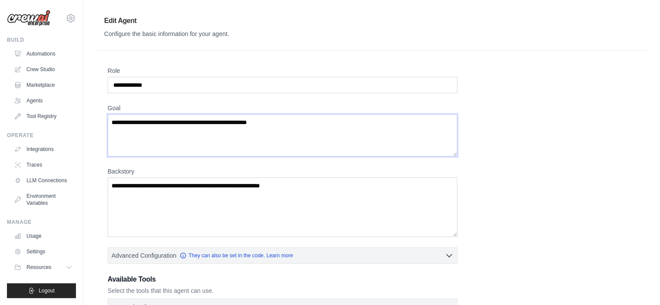
click at [216, 121] on textarea "**********" at bounding box center [283, 135] width 350 height 43
type textarea "**********"
click at [125, 86] on input "**********" at bounding box center [283, 85] width 350 height 16
click at [123, 86] on input "**********" at bounding box center [283, 85] width 350 height 16
type input "**********"
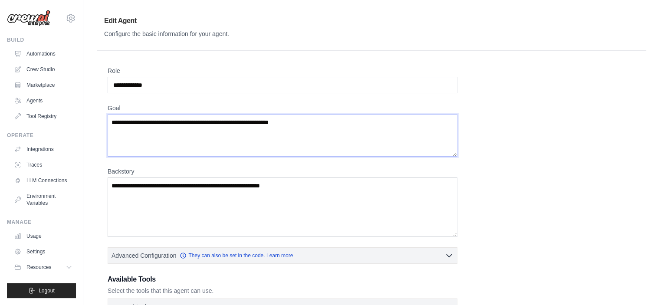
click at [296, 120] on textarea "**********" at bounding box center [283, 135] width 350 height 43
type textarea "**********"
click at [111, 185] on textarea "**********" at bounding box center [283, 207] width 350 height 60
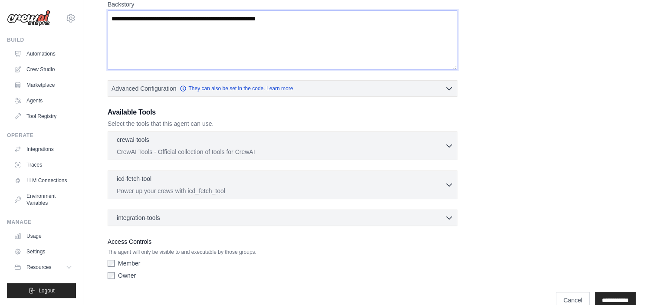
scroll to position [183, 0]
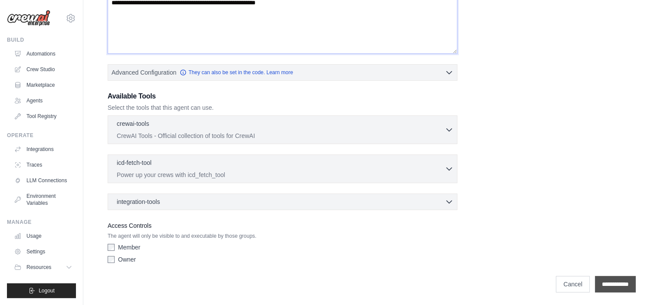
type textarea "**********"
click at [623, 281] on input "**********" at bounding box center [615, 284] width 41 height 16
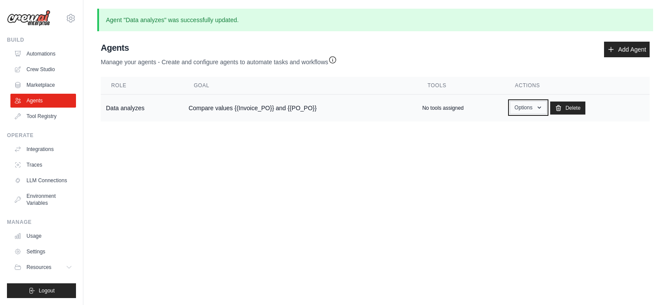
click at [532, 110] on button "Options" at bounding box center [527, 107] width 37 height 13
click at [518, 140] on link "Edit" at bounding box center [515, 143] width 62 height 16
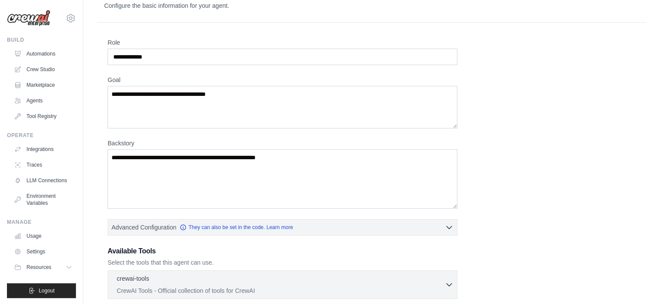
scroll to position [87, 0]
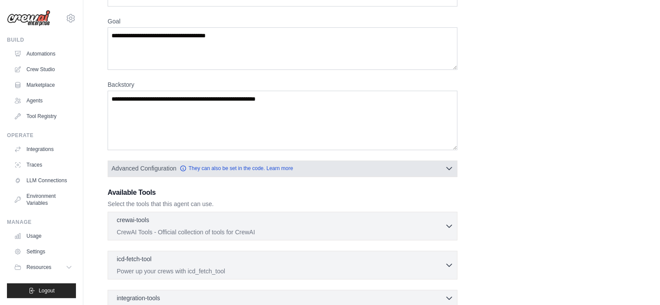
click at [450, 167] on icon "button" at bounding box center [449, 168] width 9 height 9
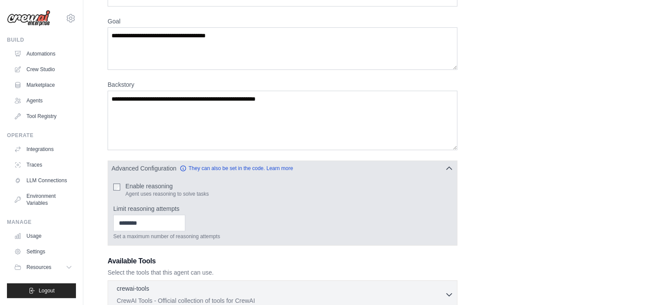
click at [448, 167] on icon "button" at bounding box center [449, 168] width 9 height 9
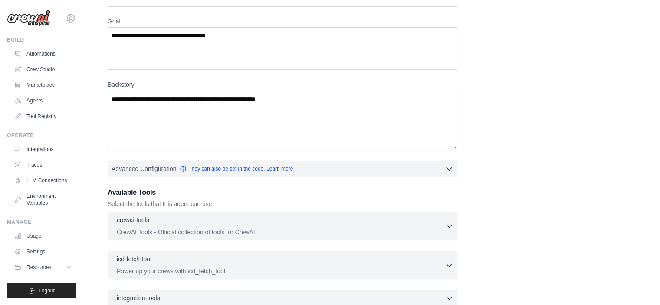
scroll to position [0, 0]
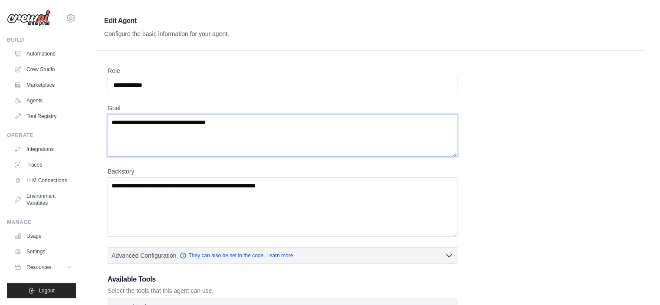
click at [161, 122] on textarea "**********" at bounding box center [283, 135] width 350 height 43
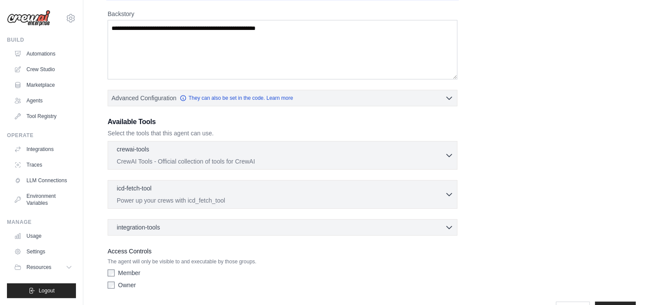
scroll to position [174, 0]
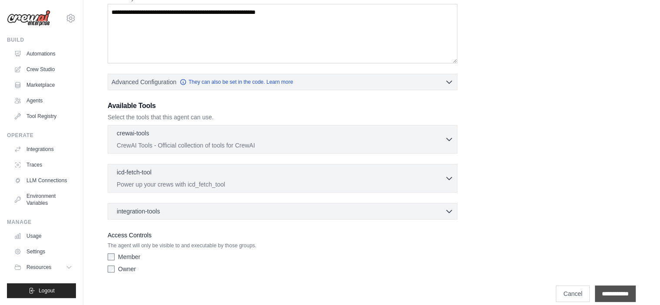
type textarea "**********"
click at [602, 287] on input "**********" at bounding box center [615, 294] width 41 height 16
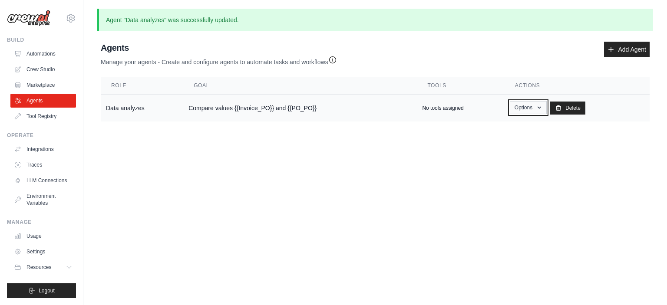
click at [532, 109] on button "Options" at bounding box center [527, 107] width 37 height 13
click at [512, 144] on link "Edit" at bounding box center [515, 143] width 62 height 16
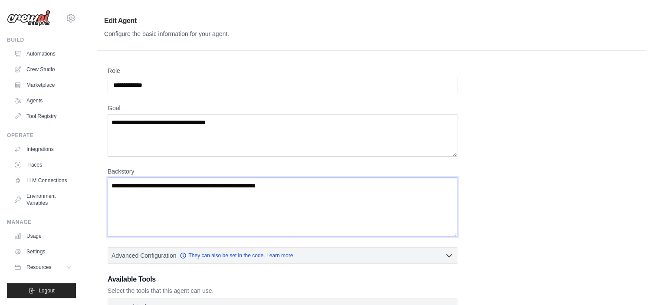
click at [110, 184] on textarea "**********" at bounding box center [283, 207] width 350 height 60
paste textarea "**********"
drag, startPoint x: 158, startPoint y: 122, endPoint x: 241, endPoint y: 121, distance: 83.3
click at [241, 121] on textarea "**********" at bounding box center [283, 135] width 350 height 43
click at [229, 194] on textarea "**********" at bounding box center [283, 207] width 350 height 60
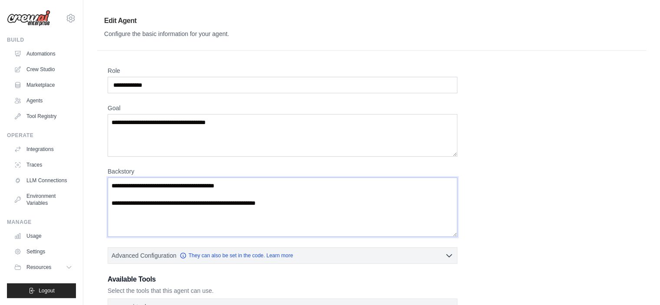
paste textarea "**********"
type textarea "**********"
click at [156, 121] on textarea "**********" at bounding box center [283, 135] width 350 height 43
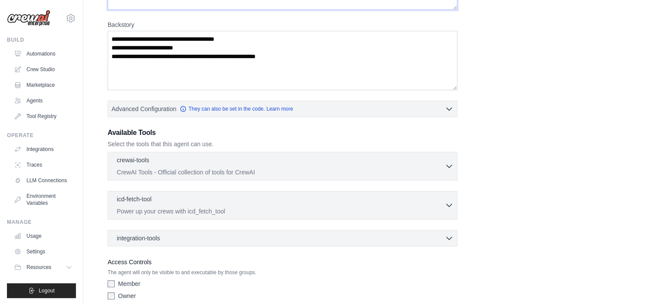
scroll to position [183, 0]
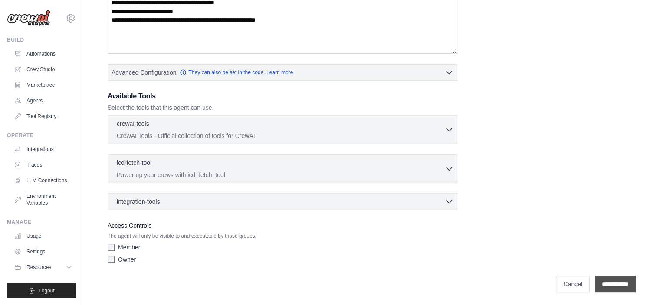
type textarea "**********"
click at [621, 281] on input "**********" at bounding box center [615, 284] width 41 height 16
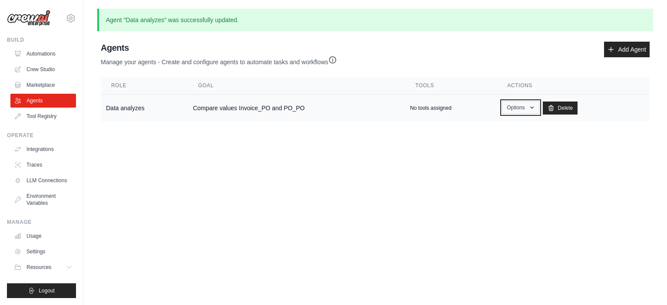
click at [528, 108] on icon "button" at bounding box center [531, 107] width 7 height 7
click at [510, 144] on link "Edit" at bounding box center [507, 143] width 62 height 16
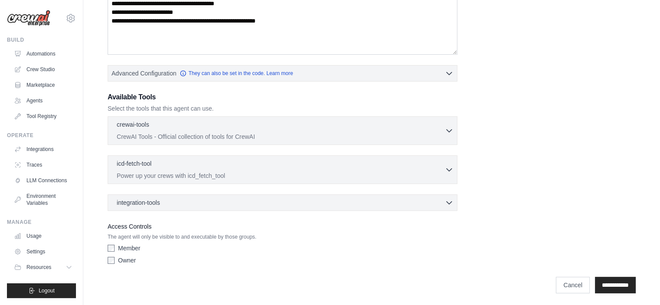
scroll to position [183, 0]
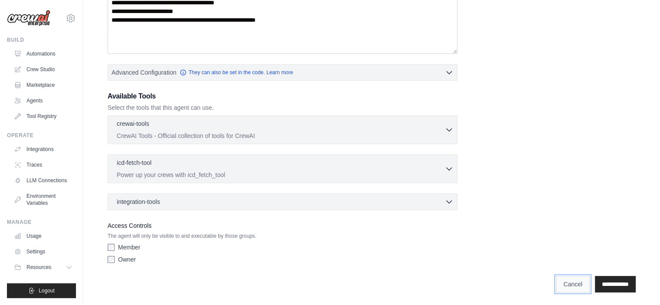
click at [559, 282] on link "Cancel" at bounding box center [573, 284] width 34 height 16
